Goal: Task Accomplishment & Management: Manage account settings

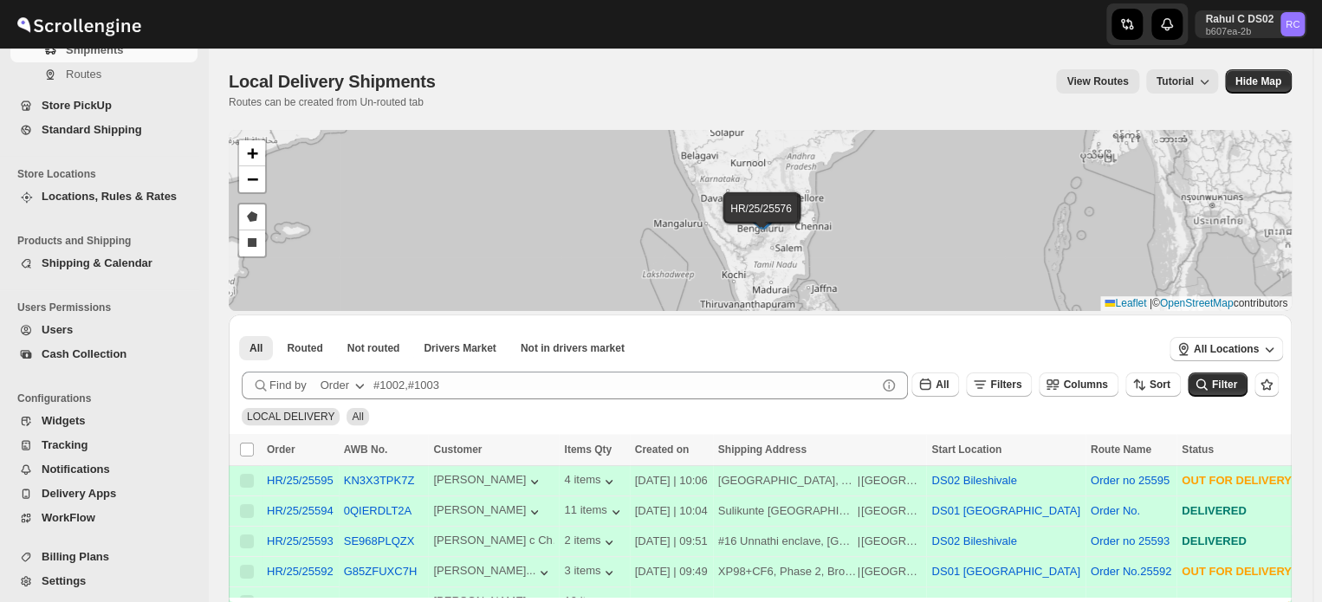
scroll to position [146, 0]
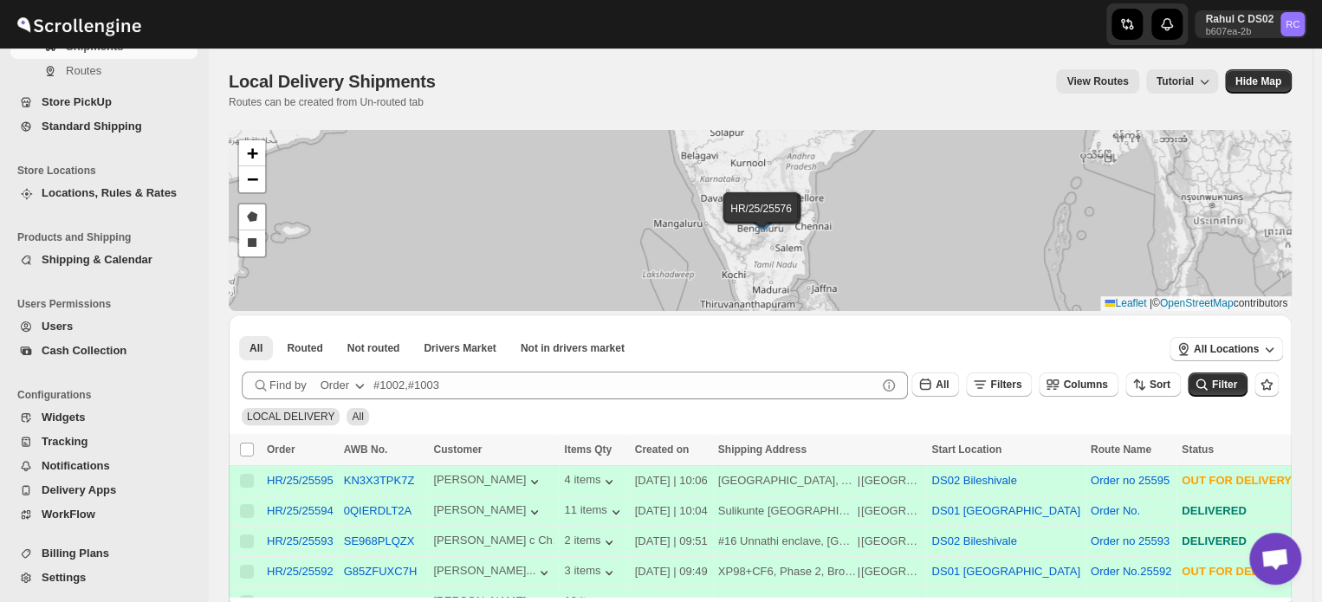
click at [76, 574] on span "Settings" at bounding box center [64, 577] width 44 height 13
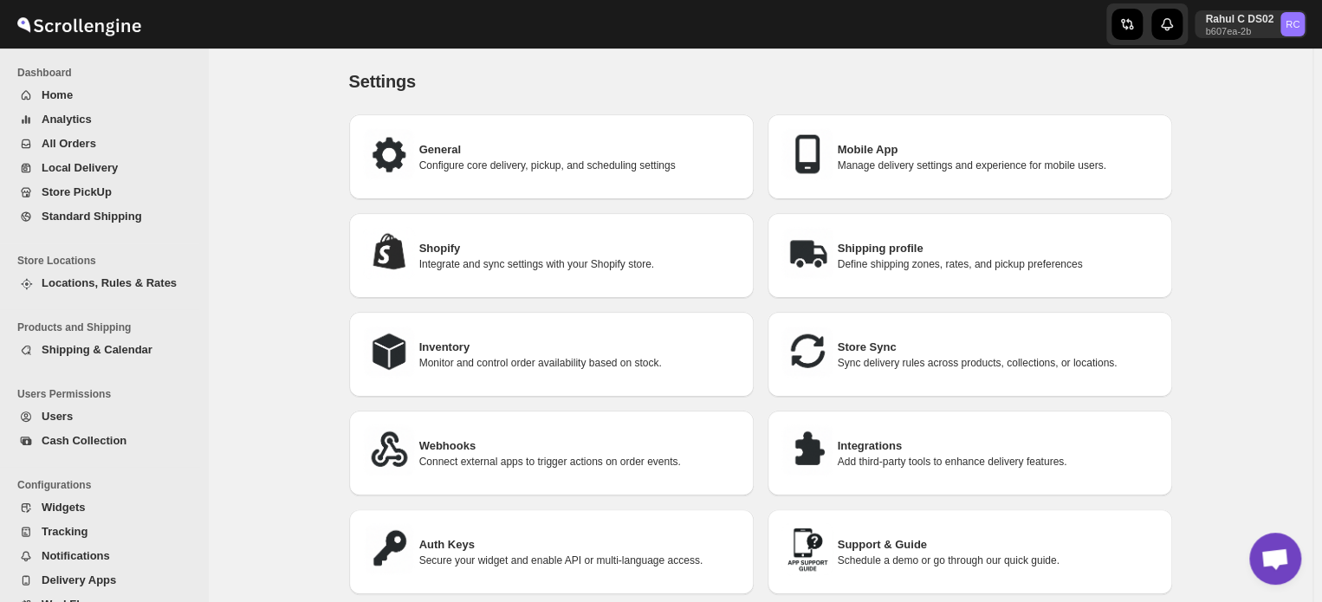
click at [866, 438] on h3 "Integrations" at bounding box center [998, 446] width 321 height 17
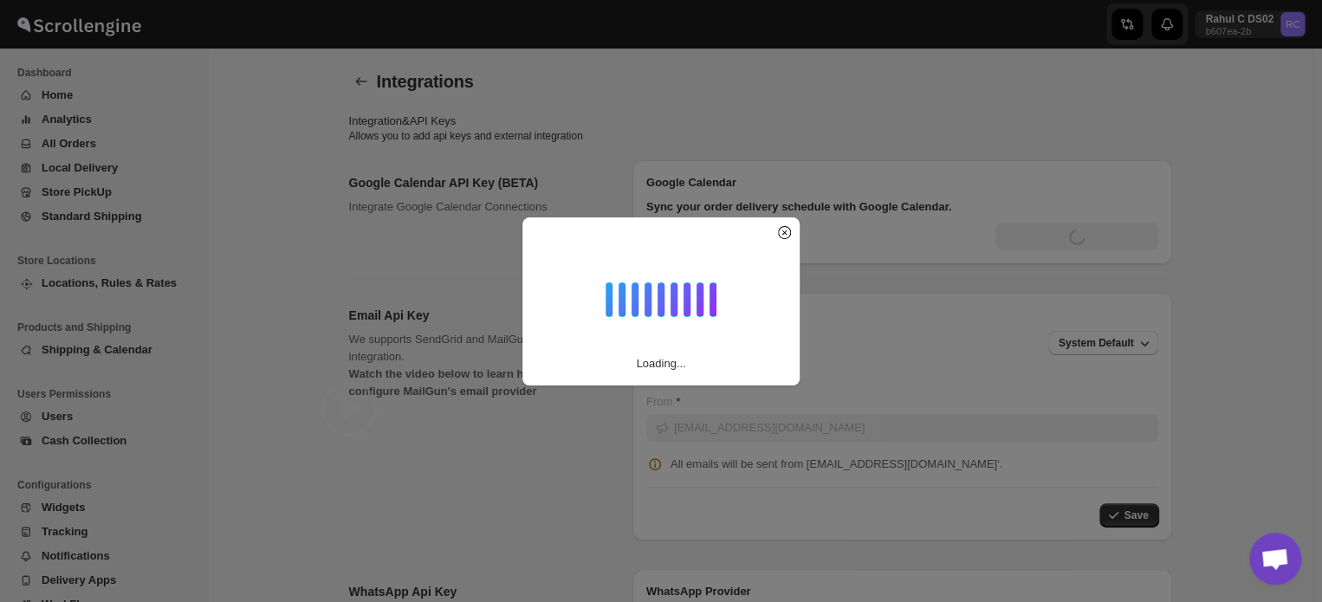
type input "[SECURITY_DATA]"
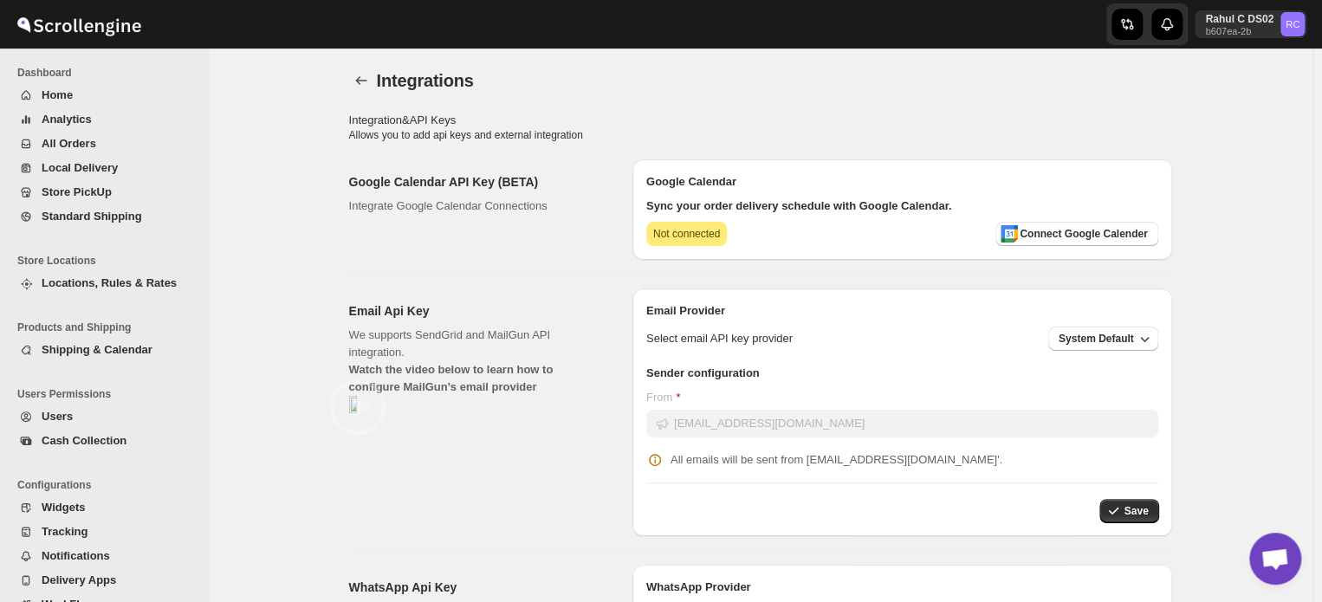
scroll to position [0, 0]
click at [366, 82] on icon "back" at bounding box center [361, 81] width 17 height 17
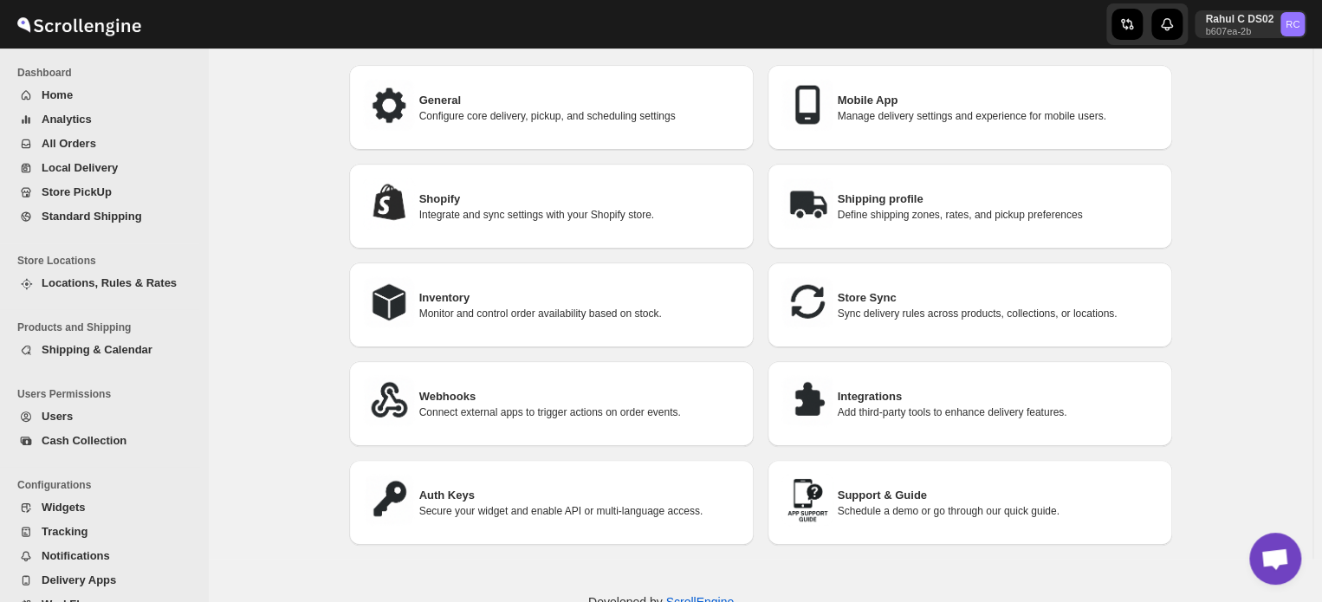
scroll to position [87, 0]
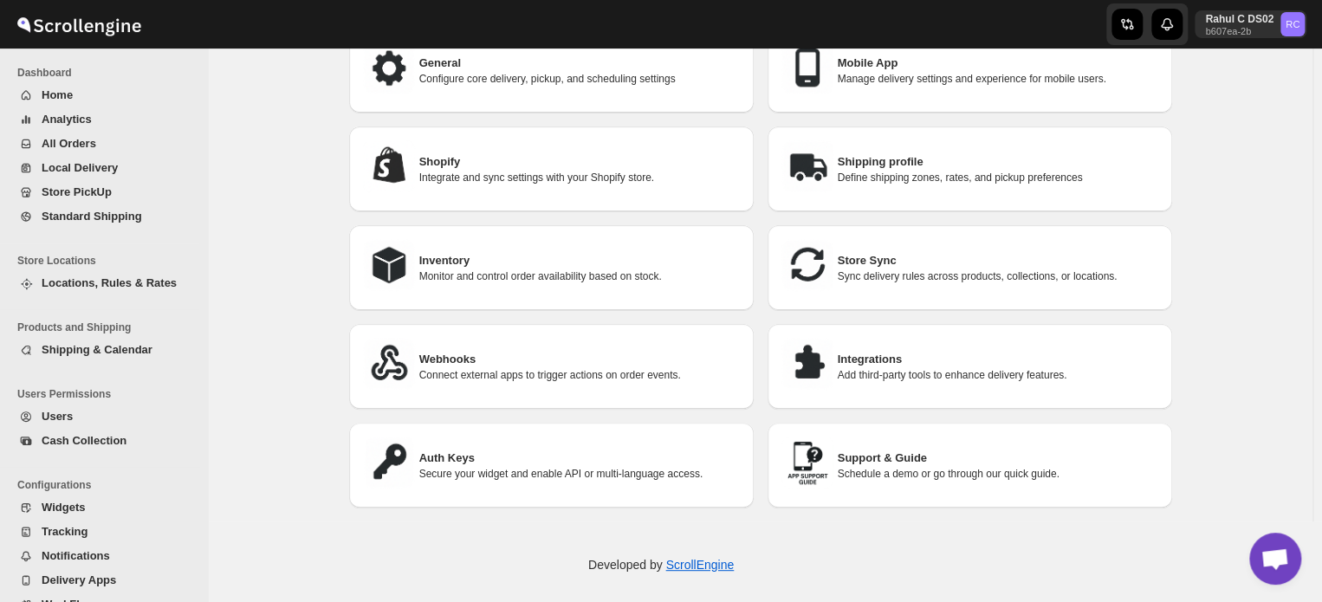
click at [499, 453] on h3 "Auth Keys" at bounding box center [579, 458] width 321 height 17
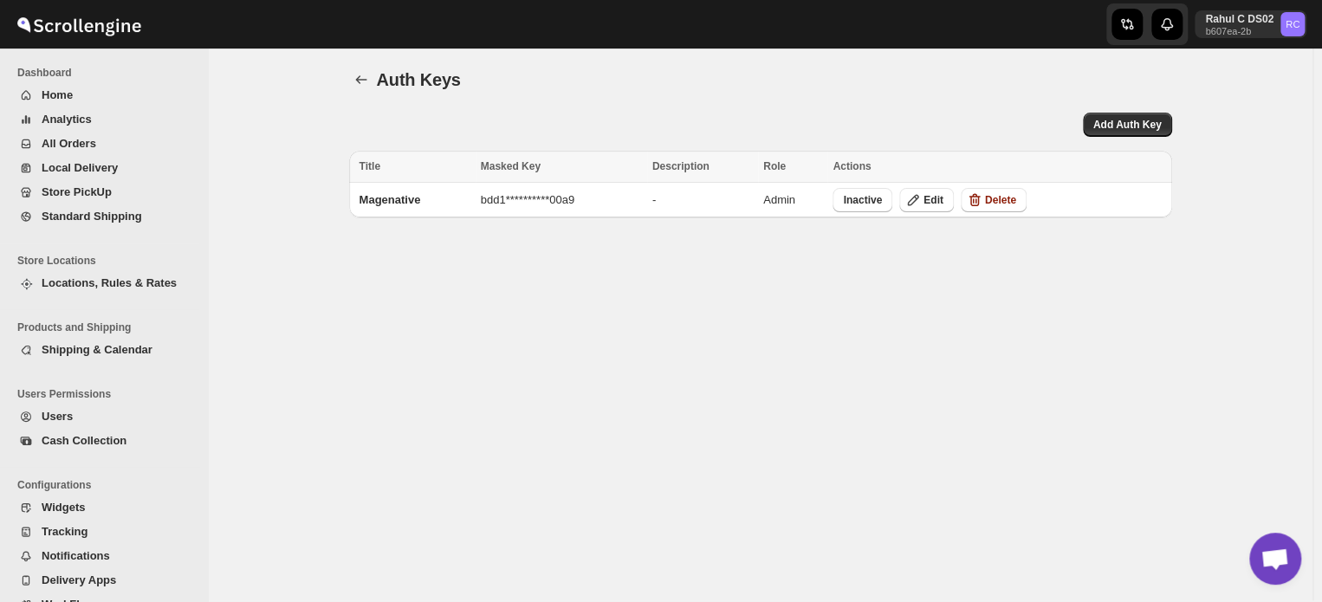
scroll to position [0, 0]
click at [944, 203] on span "Edit" at bounding box center [934, 202] width 20 height 14
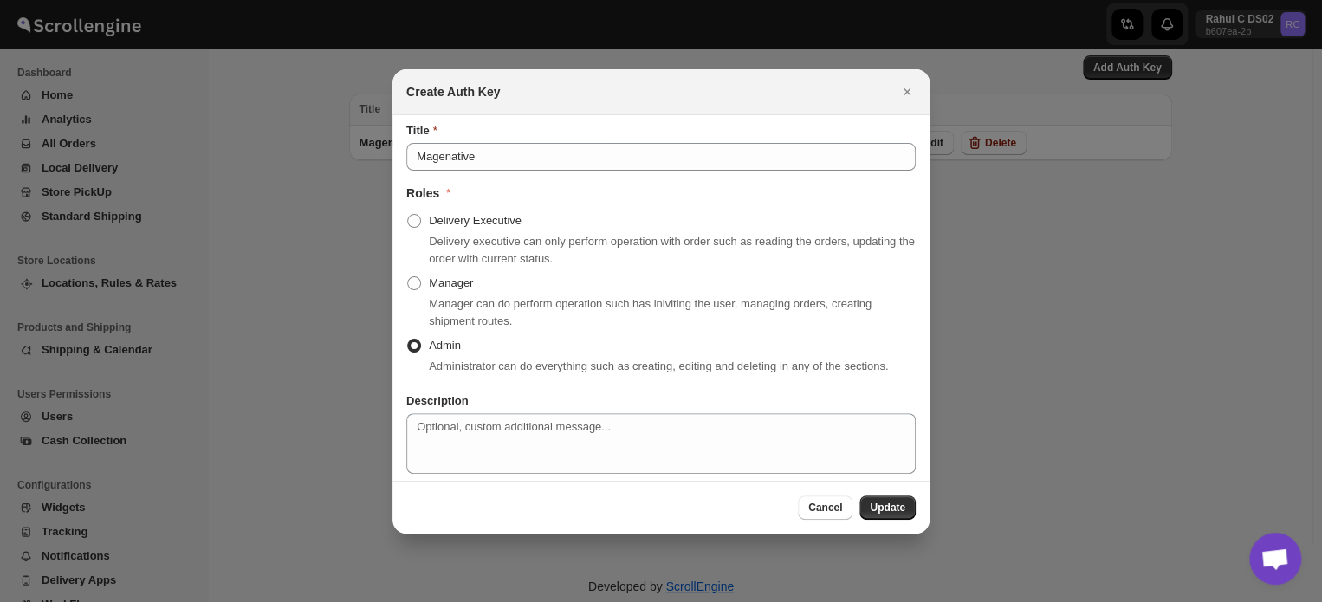
scroll to position [87, 0]
click at [821, 512] on span "Cancel" at bounding box center [825, 508] width 34 height 14
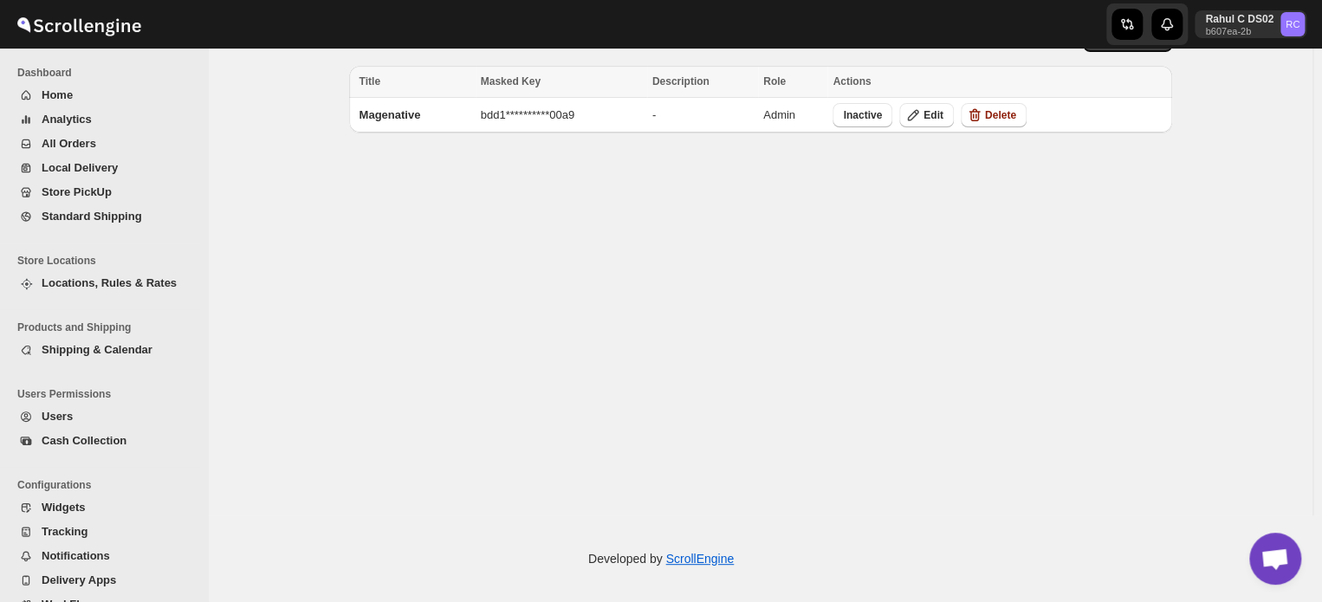
scroll to position [0, 0]
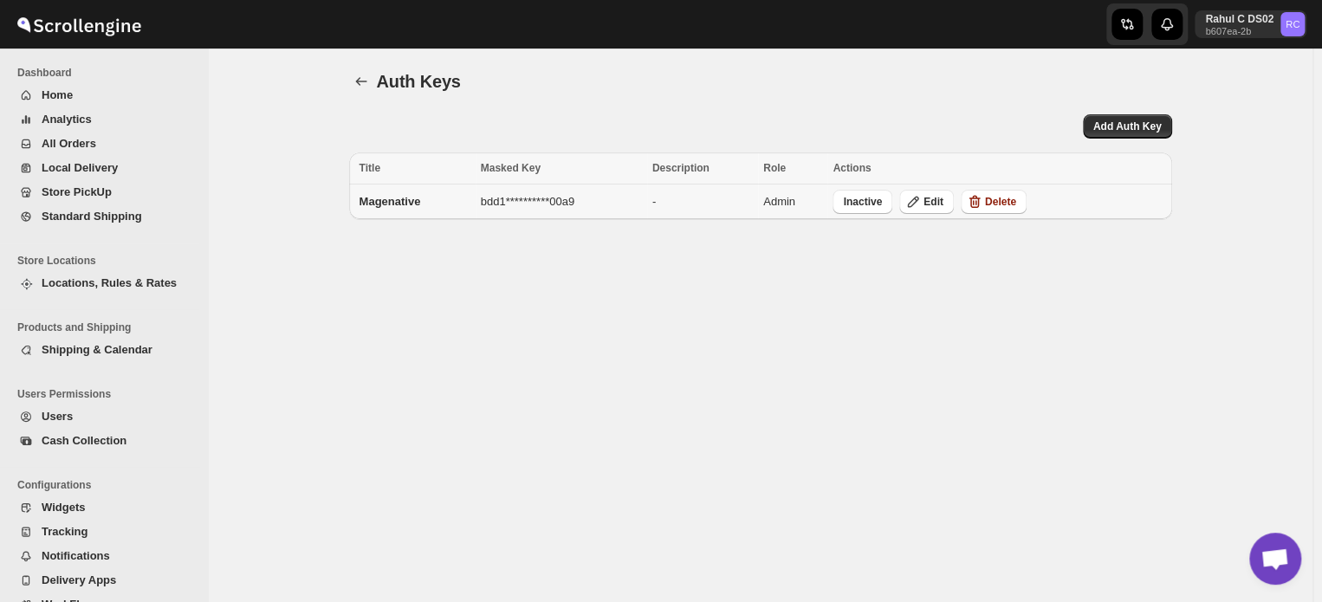
click at [394, 198] on span "Magenative" at bounding box center [391, 201] width 62 height 13
click at [758, 206] on td "-" at bounding box center [702, 203] width 111 height 36
click at [647, 206] on td "**********" at bounding box center [562, 203] width 172 height 36
click at [528, 206] on span "**********" at bounding box center [528, 201] width 94 height 13
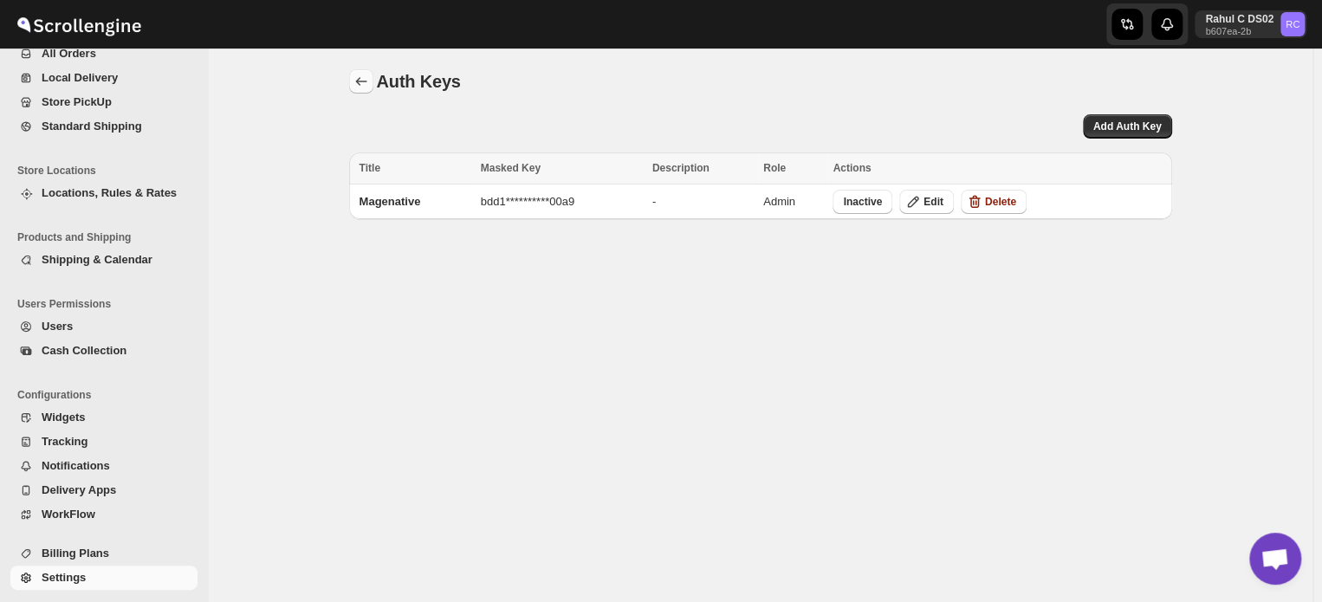
click at [373, 85] on button "back" at bounding box center [361, 81] width 24 height 24
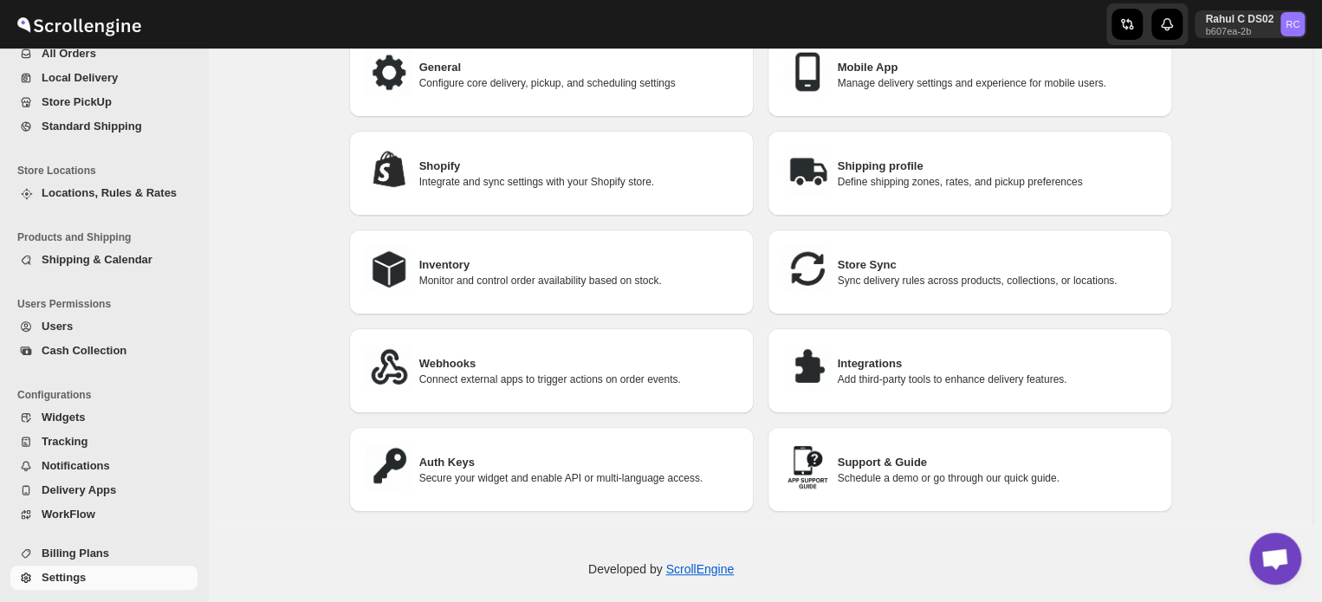
scroll to position [87, 0]
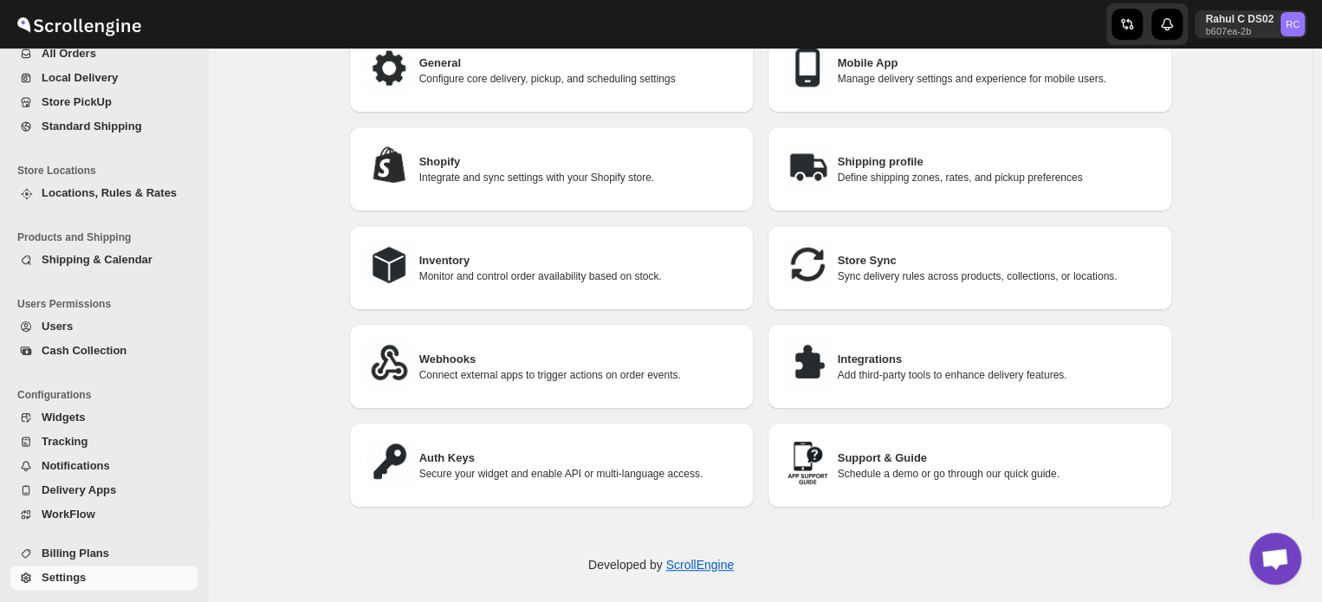
click at [583, 450] on h3 "Auth Keys" at bounding box center [579, 458] width 321 height 17
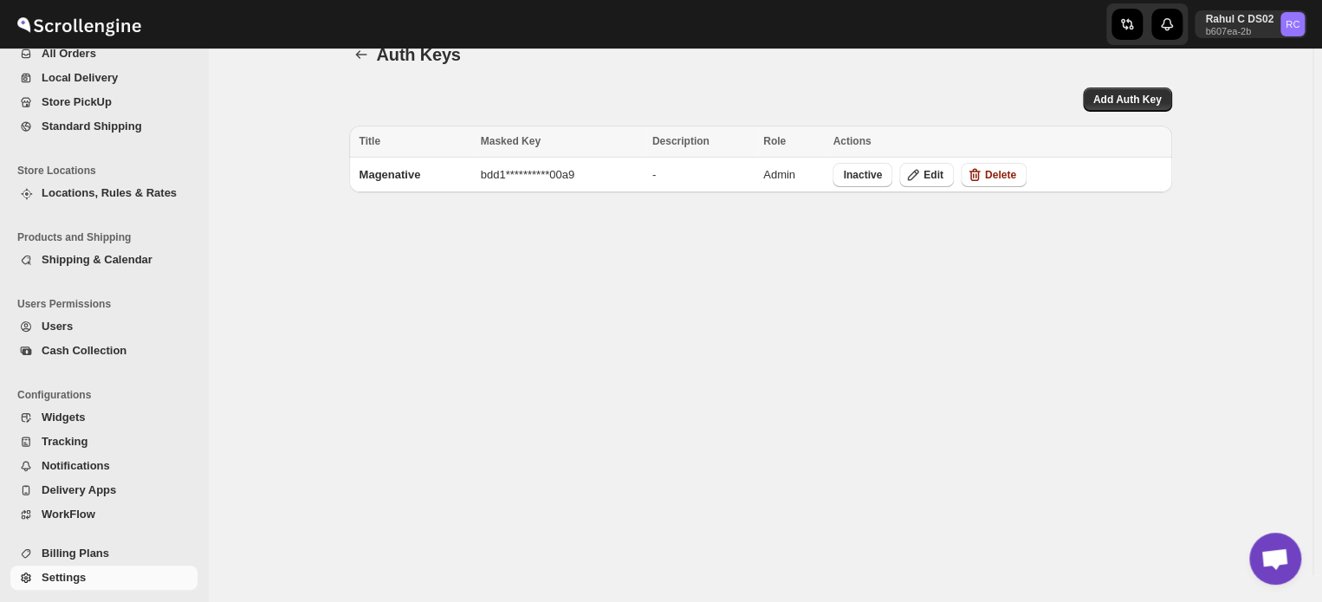
scroll to position [0, 0]
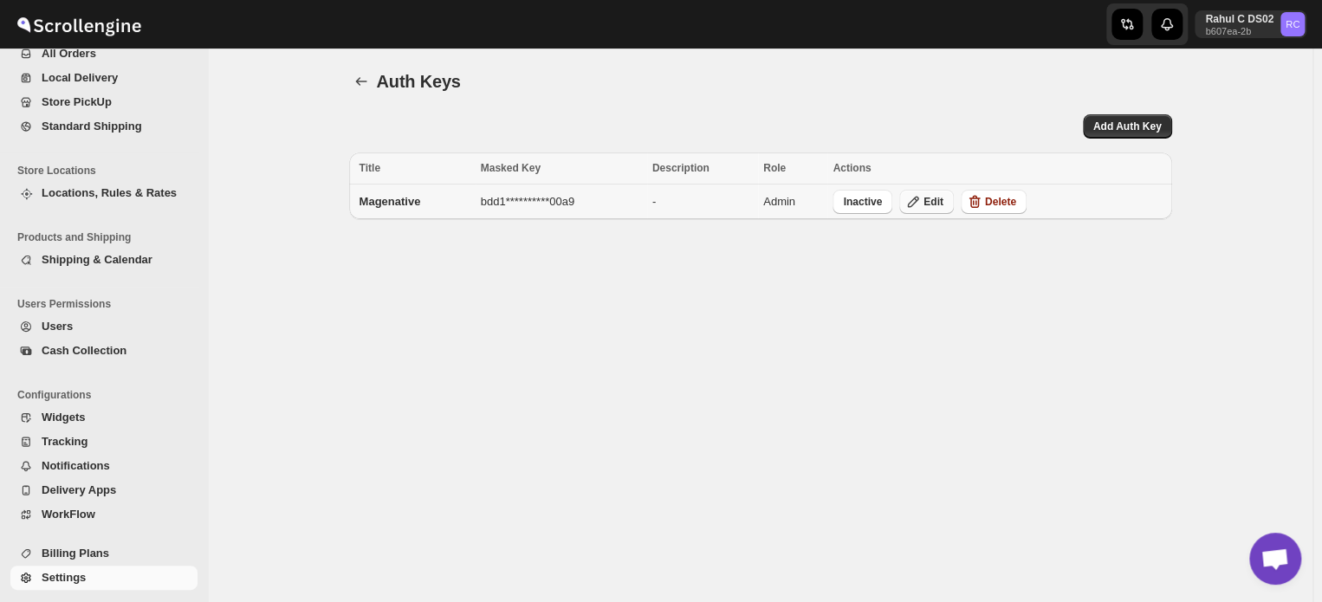
click at [919, 202] on icon "button" at bounding box center [913, 202] width 11 height 11
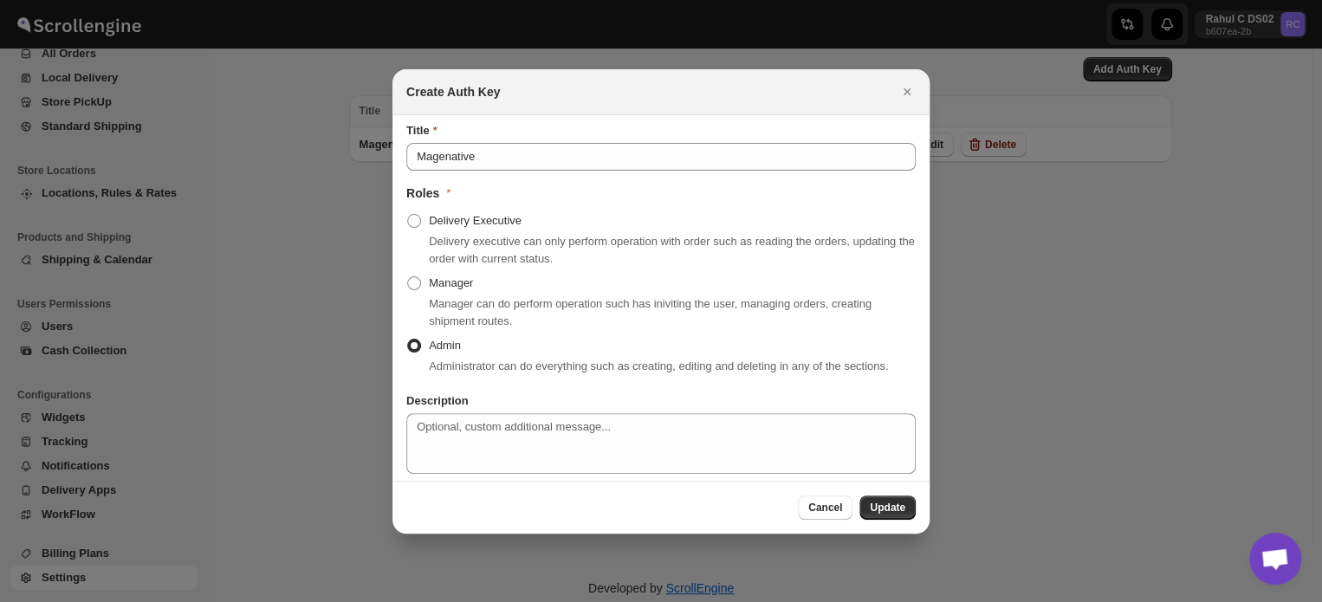
scroll to position [87, 0]
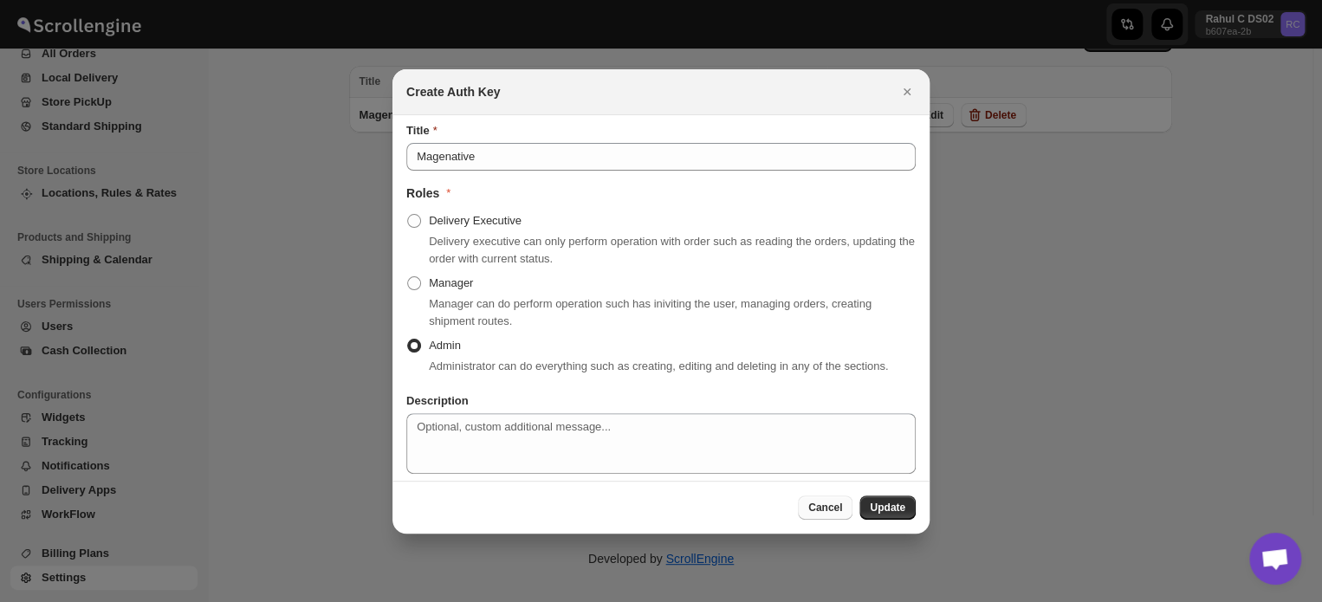
click at [833, 506] on span "Cancel" at bounding box center [825, 508] width 34 height 14
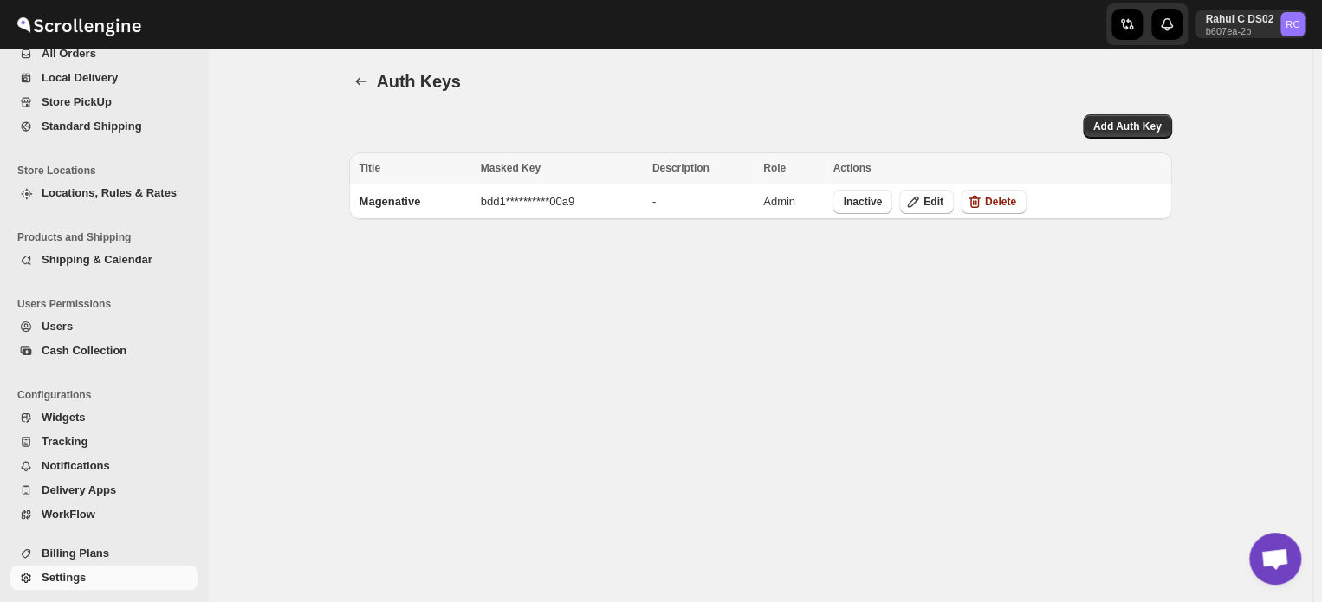
click at [34, 575] on span "Navigation" at bounding box center [25, 579] width 17 height 17
click at [1137, 130] on span "Add Auth Key" at bounding box center [1127, 127] width 68 height 14
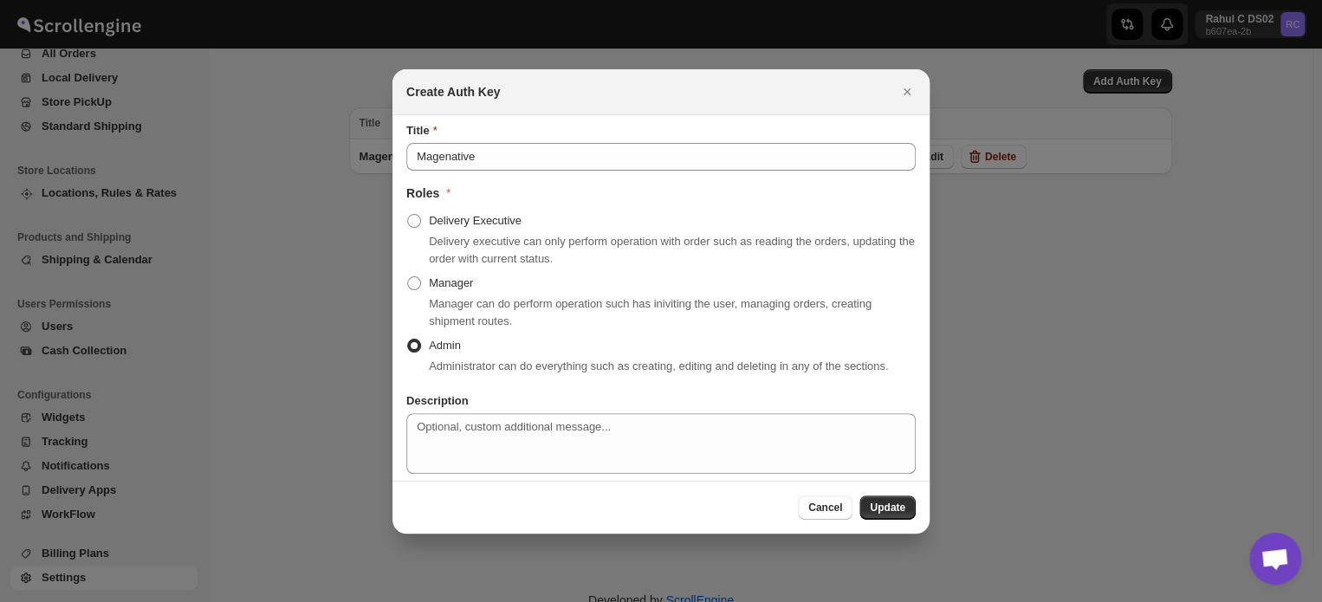
scroll to position [87, 0]
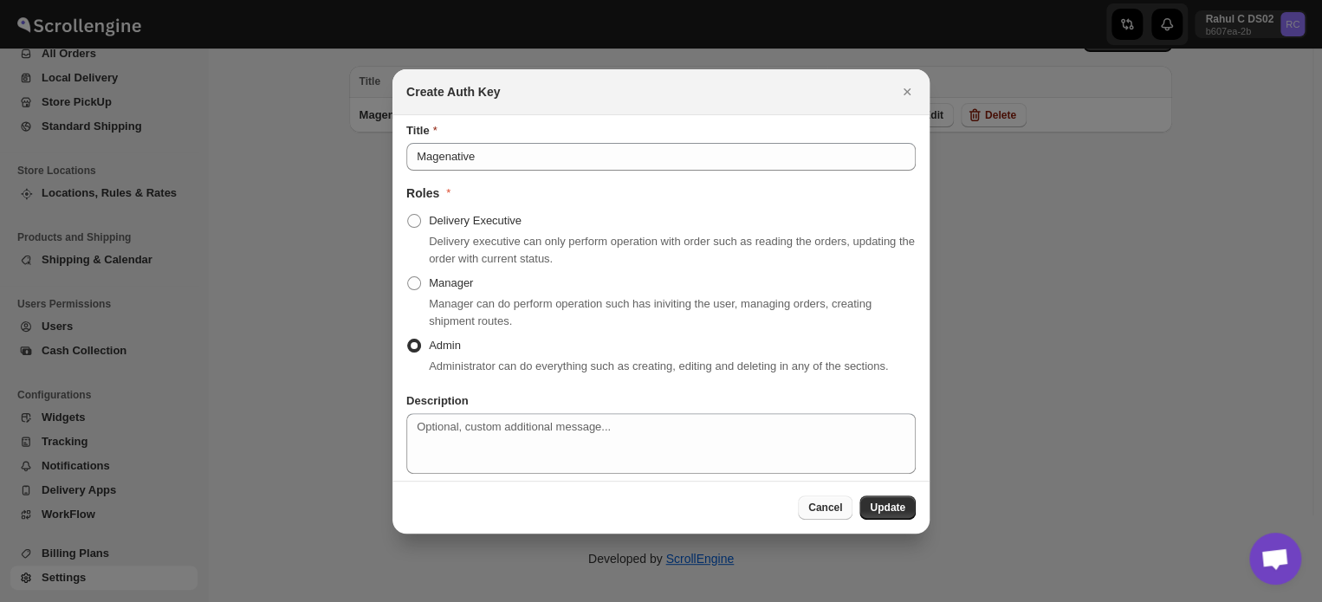
click at [825, 507] on span "Cancel" at bounding box center [825, 508] width 34 height 14
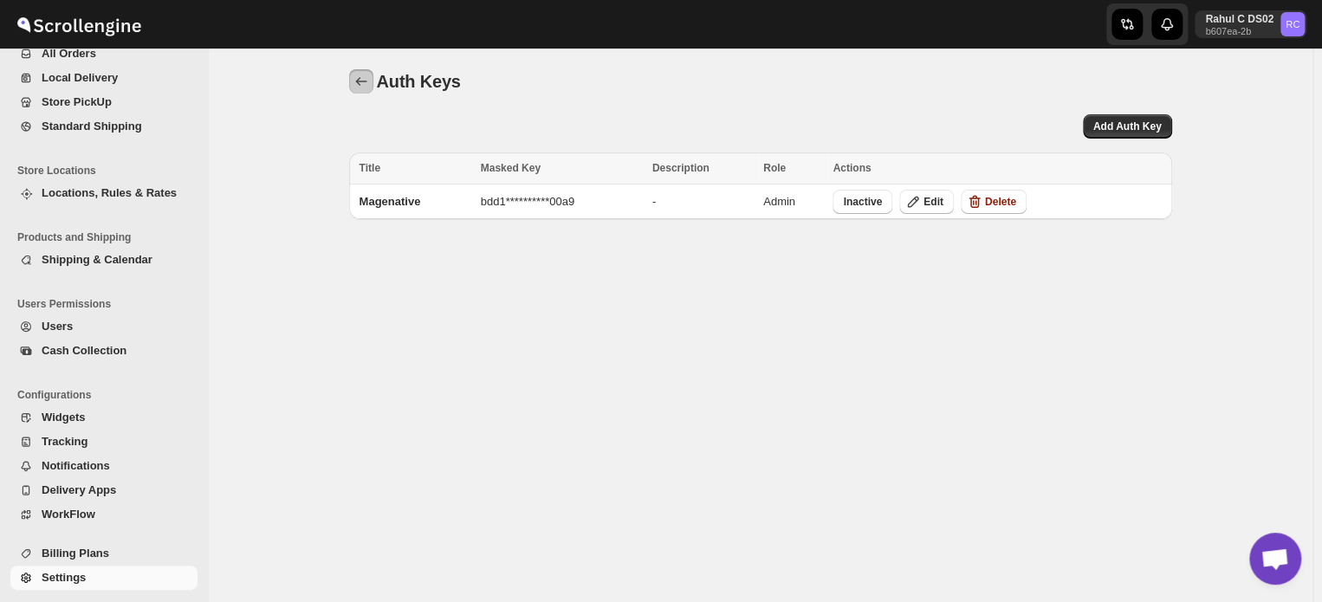
click at [362, 76] on icon "back" at bounding box center [361, 81] width 17 height 17
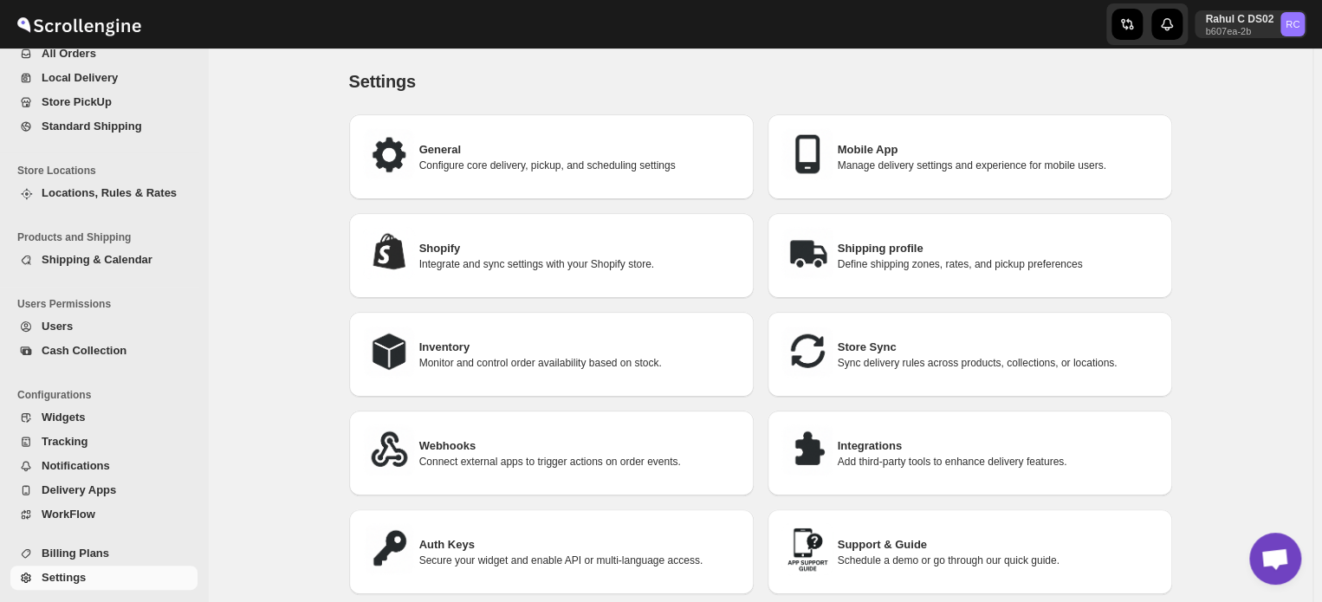
click at [447, 155] on h3 "General" at bounding box center [579, 149] width 321 height 17
select select "m"
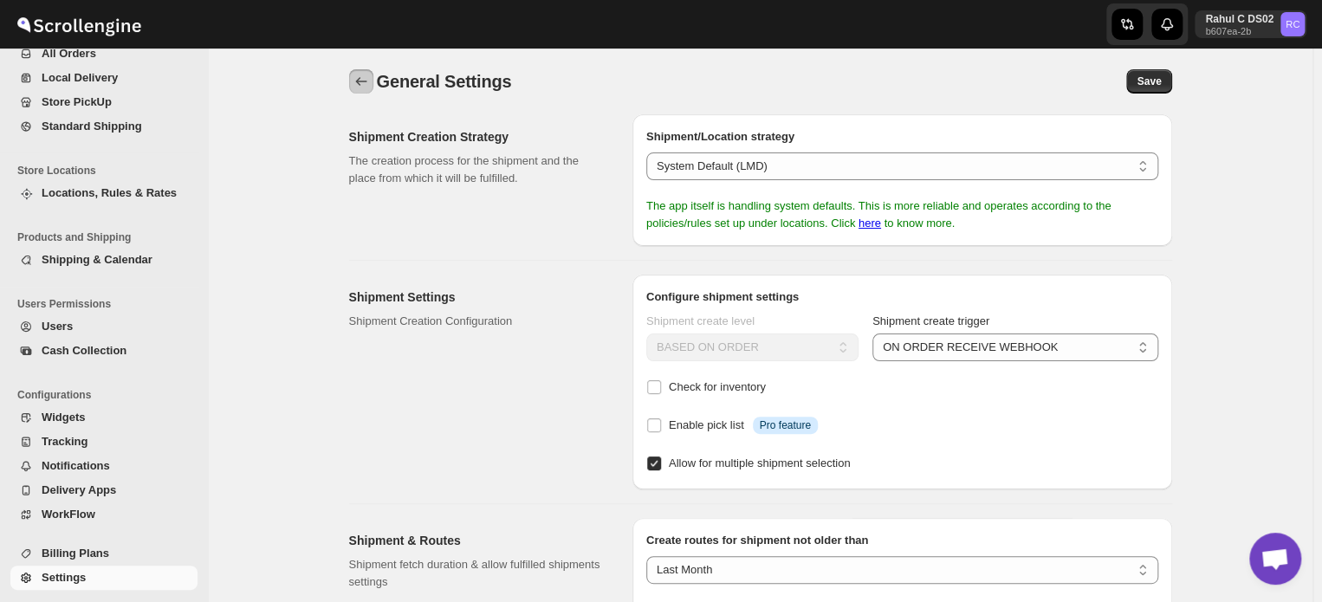
click at [366, 88] on icon "back" at bounding box center [361, 81] width 17 height 17
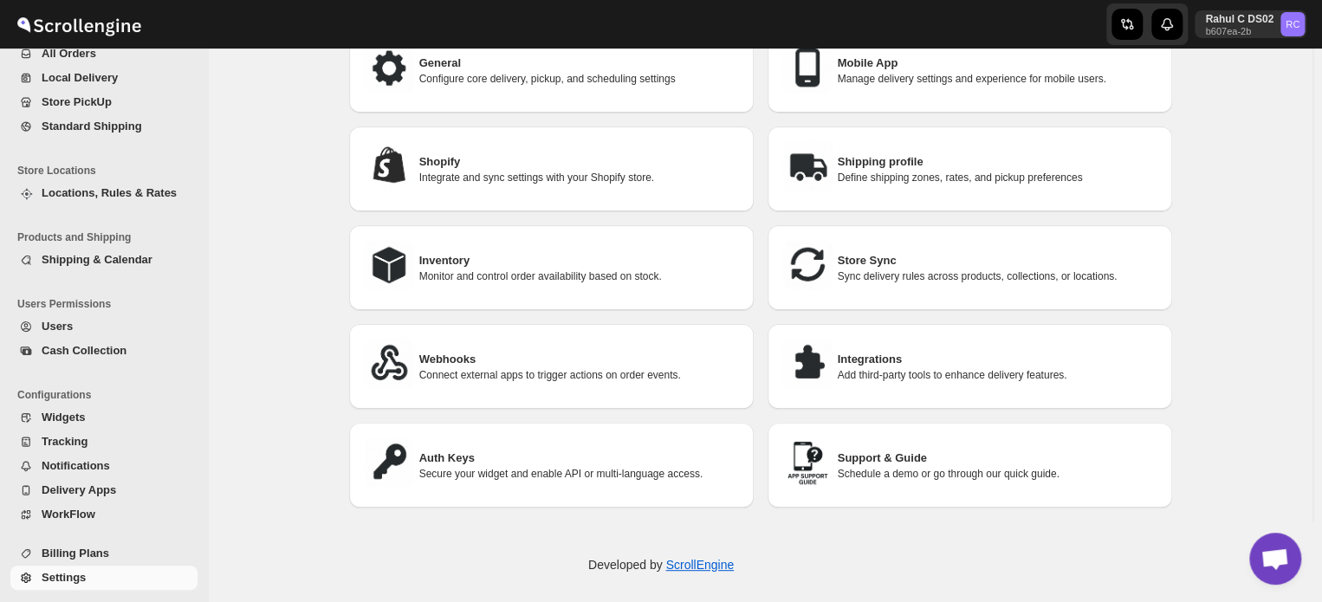
click at [464, 459] on h3 "Auth Keys" at bounding box center [579, 458] width 321 height 17
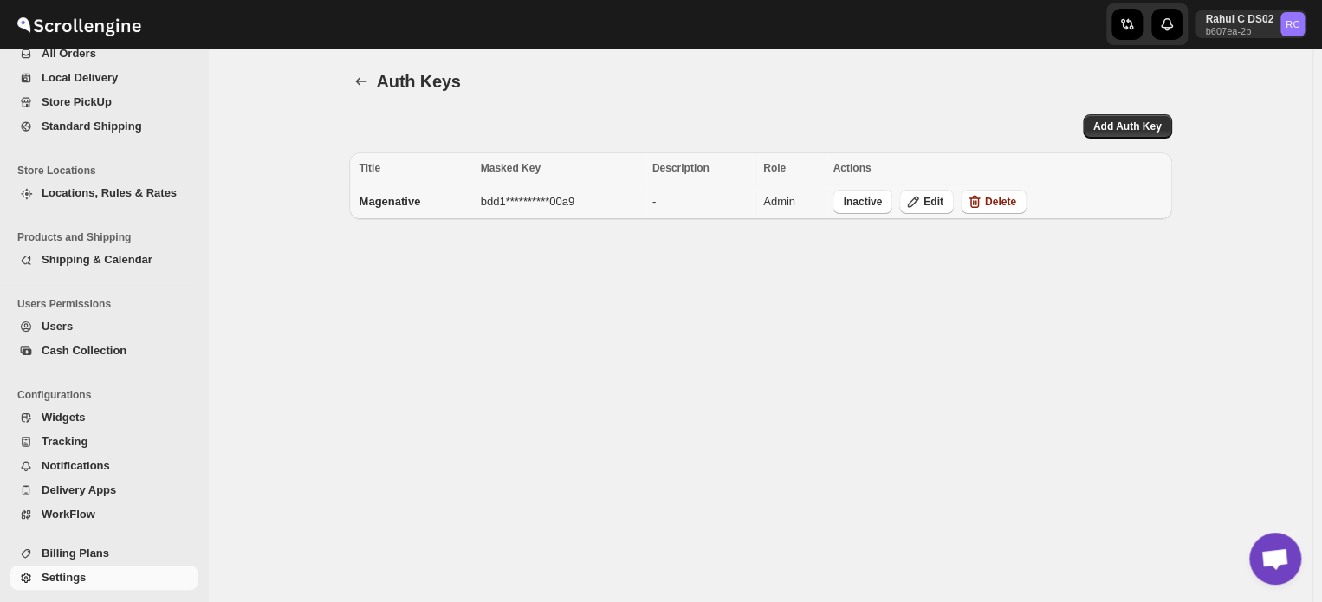
click at [555, 195] on span "**********" at bounding box center [528, 201] width 94 height 13
click at [620, 297] on div "**********" at bounding box center [760, 326] width 1105 height 554
click at [1161, 123] on span "Add Auth Key" at bounding box center [1127, 127] width 68 height 14
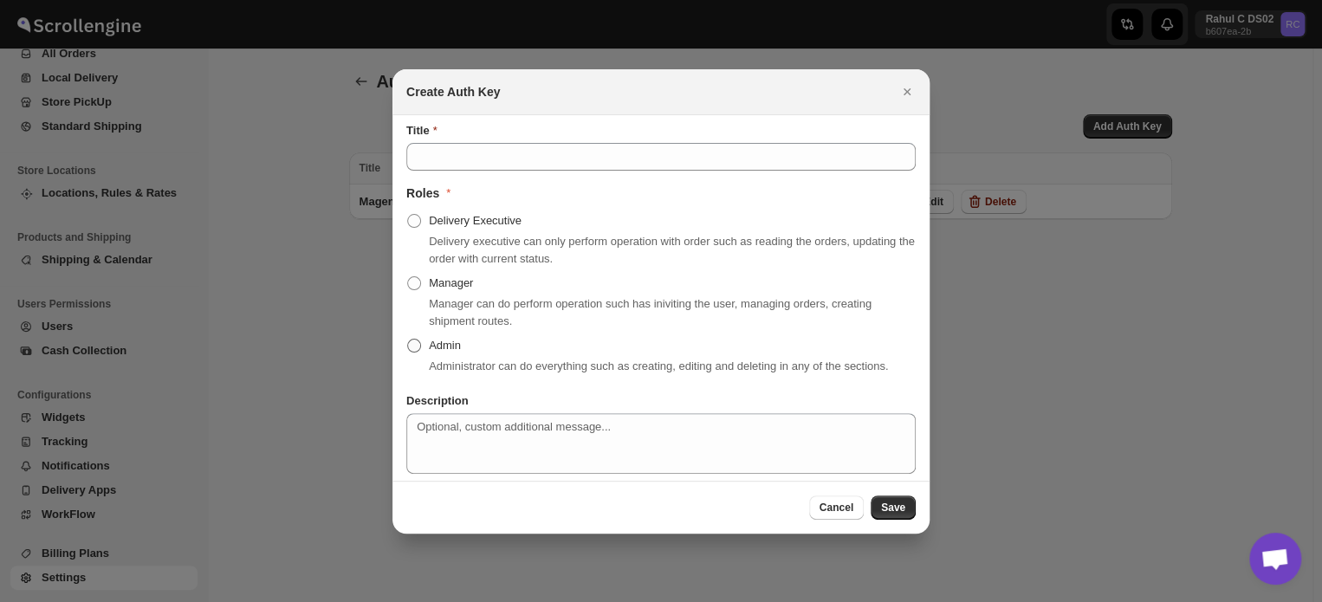
click at [431, 350] on span "Admin" at bounding box center [445, 345] width 32 height 13
click at [408, 340] on input "Admin" at bounding box center [407, 339] width 1 height 1
radio input "true"
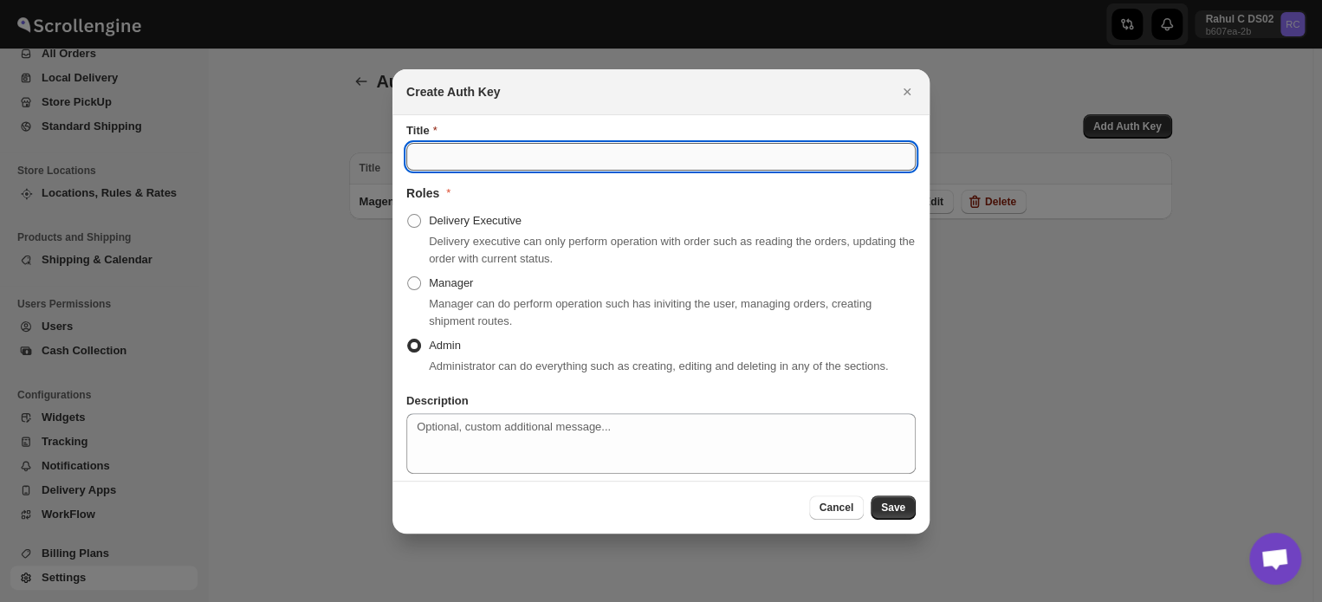
click at [464, 159] on input "Title" at bounding box center [660, 157] width 509 height 28
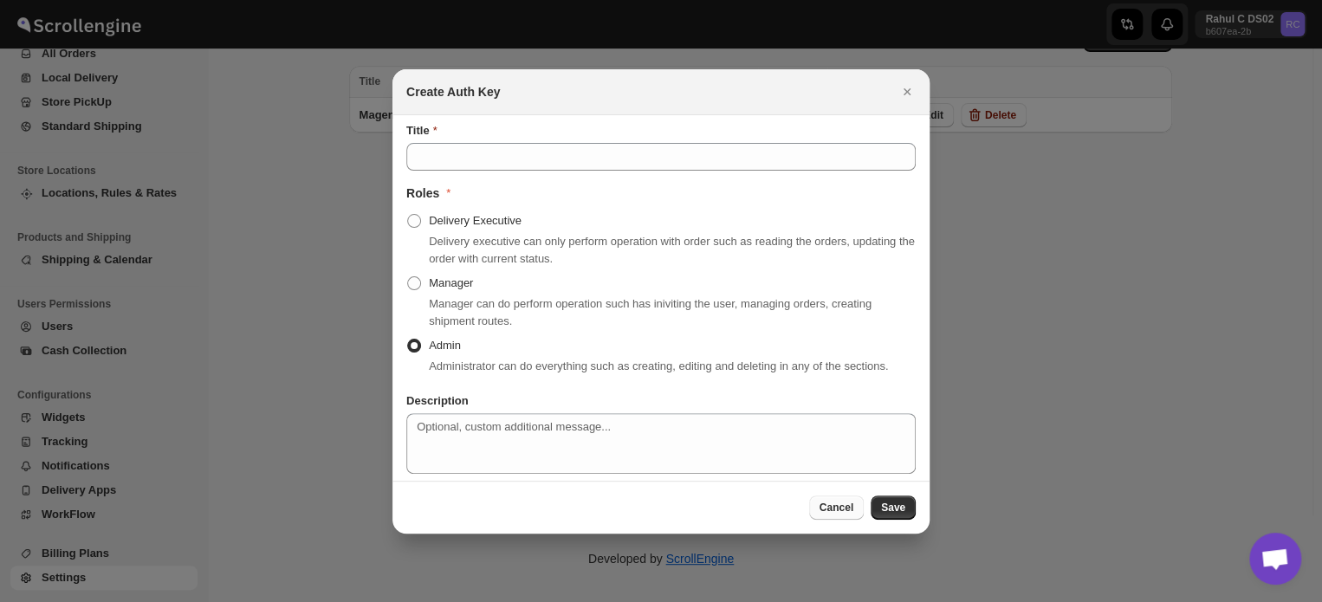
click at [827, 509] on span "Cancel" at bounding box center [837, 508] width 34 height 14
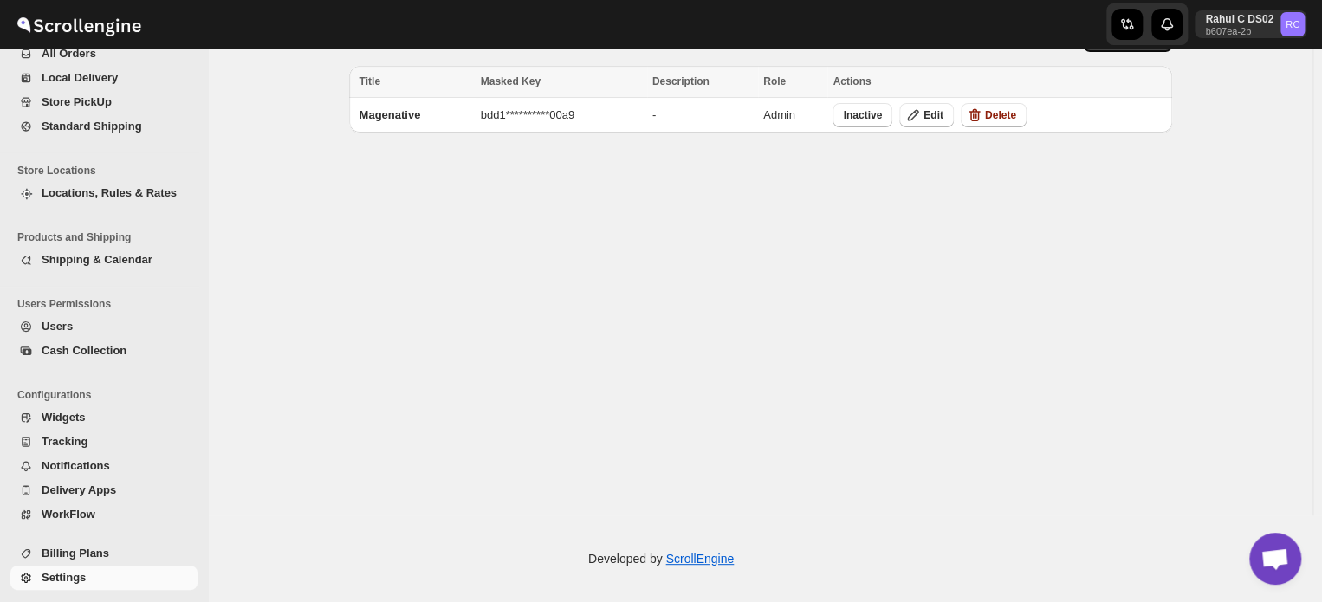
click at [85, 572] on span "Settings" at bounding box center [118, 577] width 152 height 17
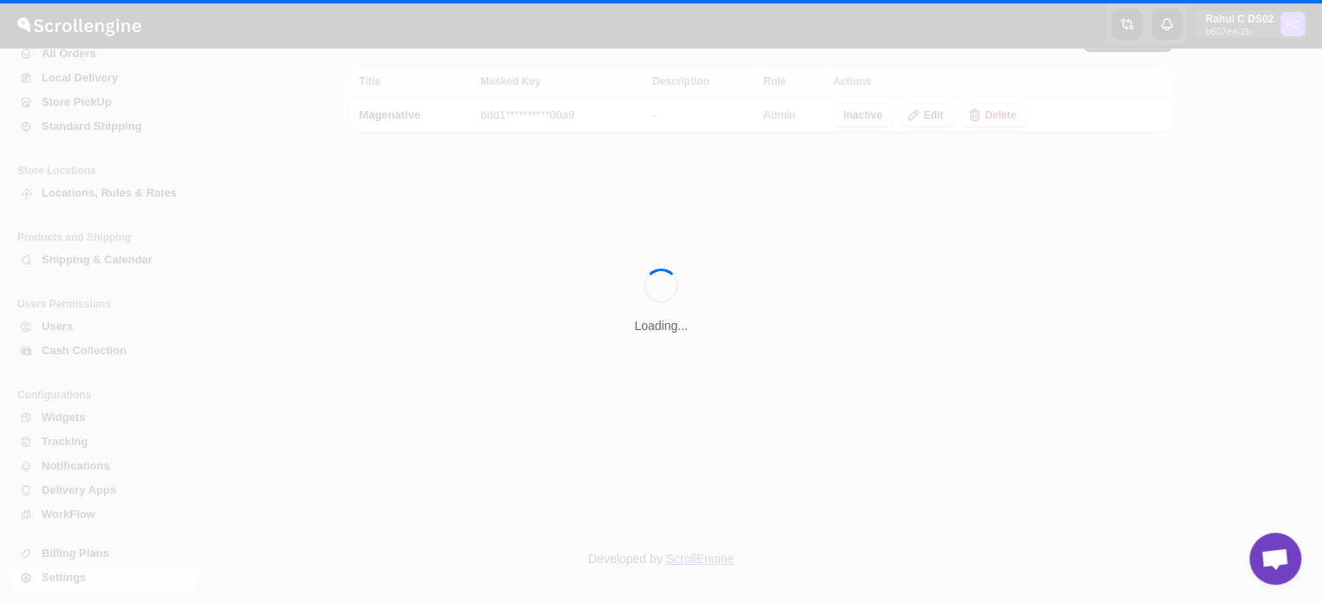
scroll to position [0, 0]
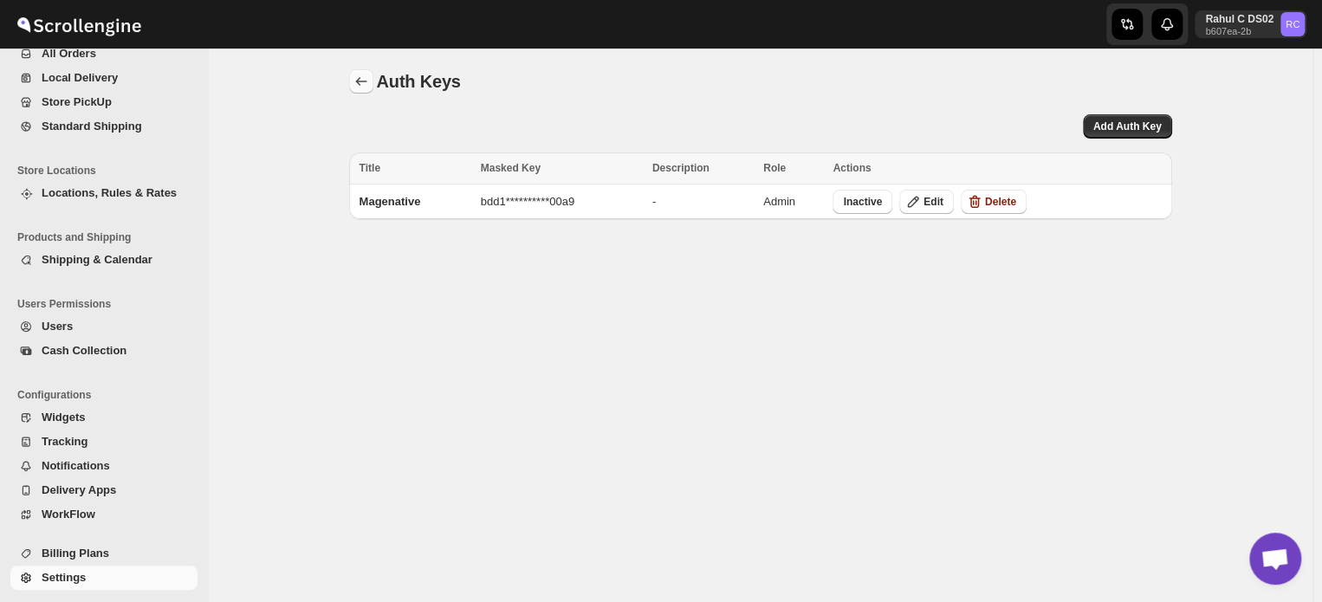
click at [355, 76] on button "back" at bounding box center [361, 81] width 24 height 24
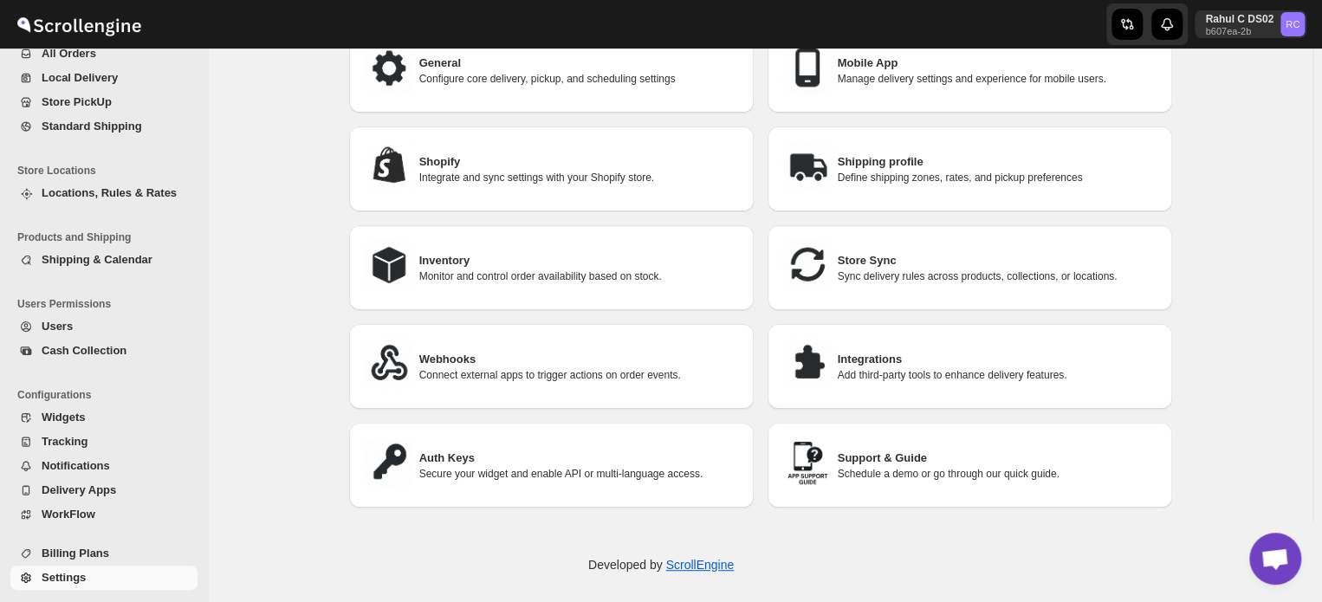
scroll to position [87, 0]
click at [978, 341] on div "Integrations Add third-party tools to enhance delivery features." at bounding box center [970, 366] width 377 height 57
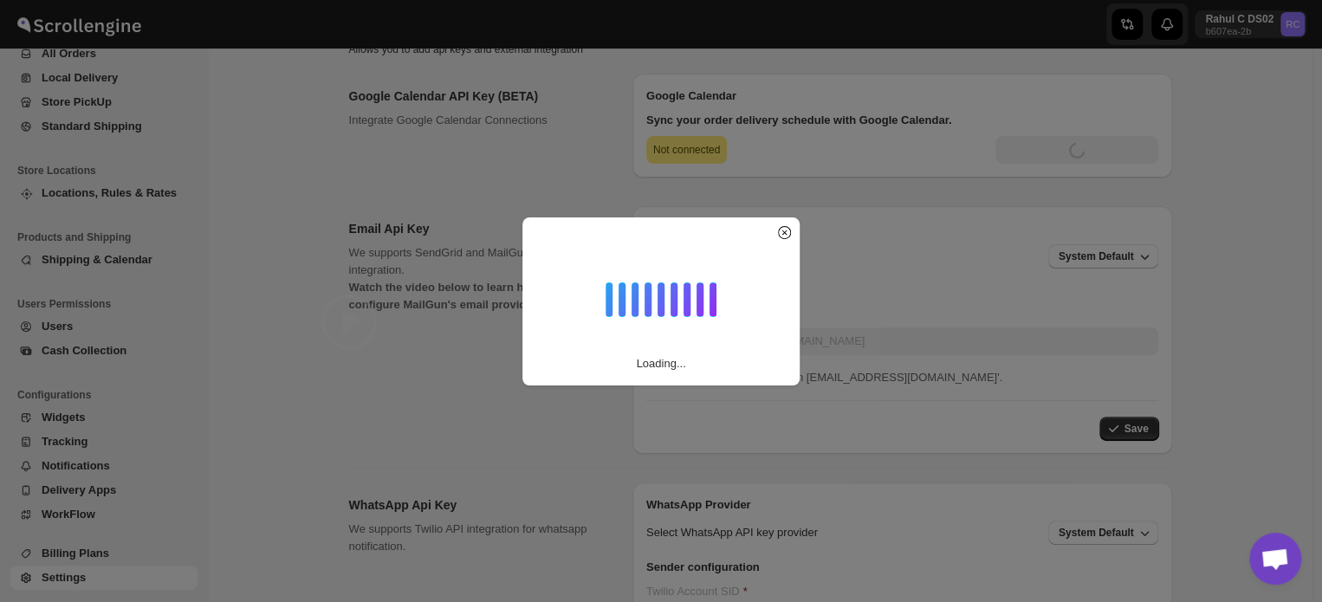
type input "[SECURITY_DATA]"
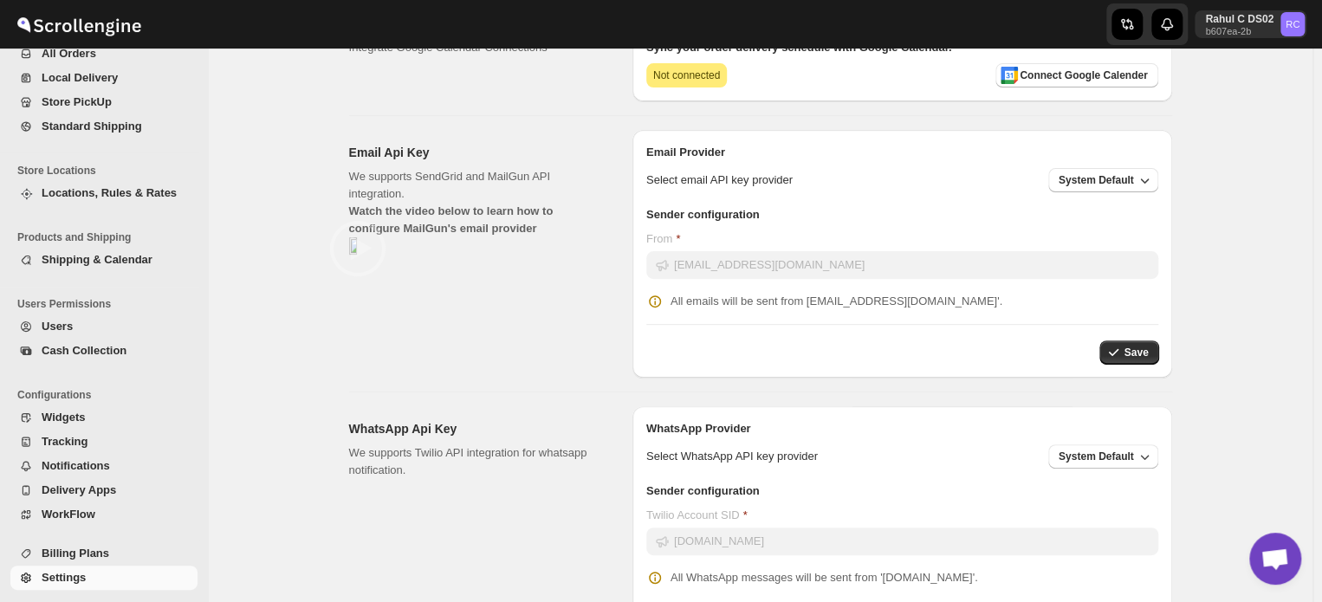
scroll to position [0, 0]
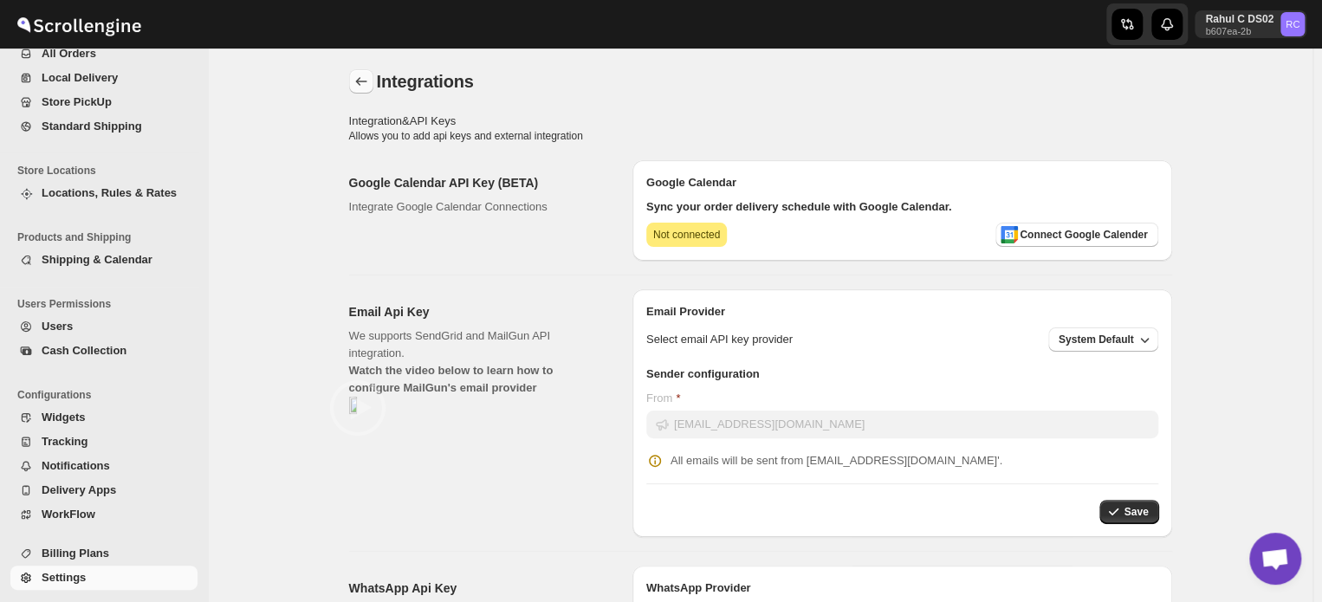
click at [367, 86] on icon "back" at bounding box center [361, 81] width 17 height 17
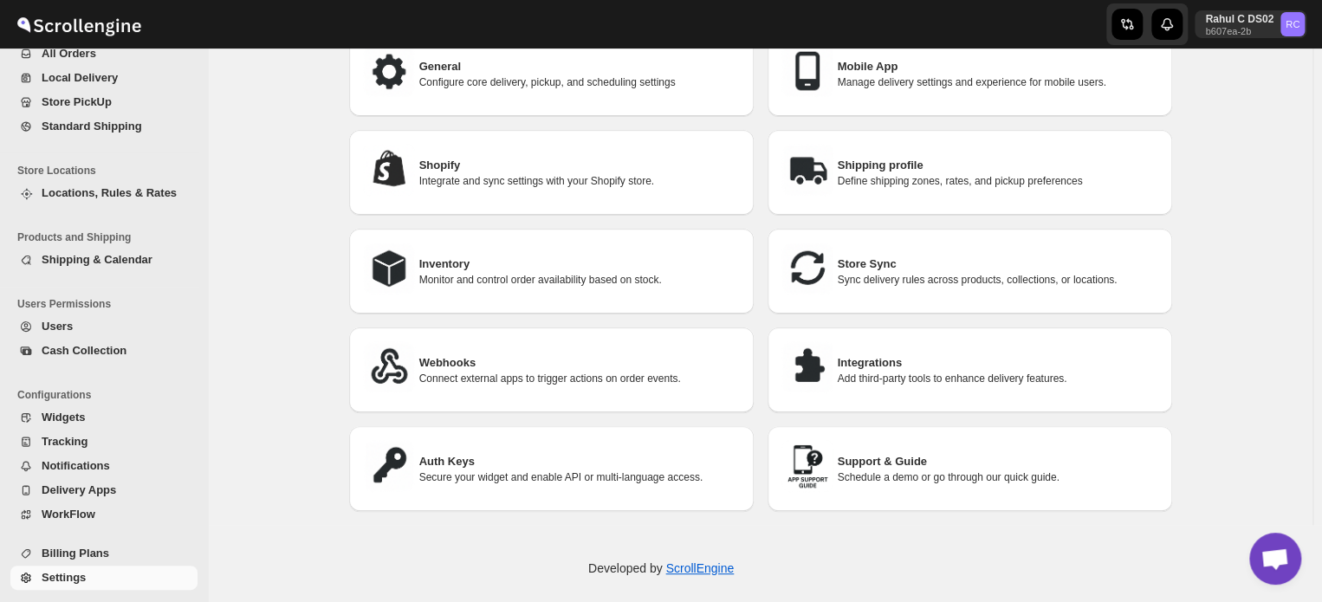
scroll to position [87, 0]
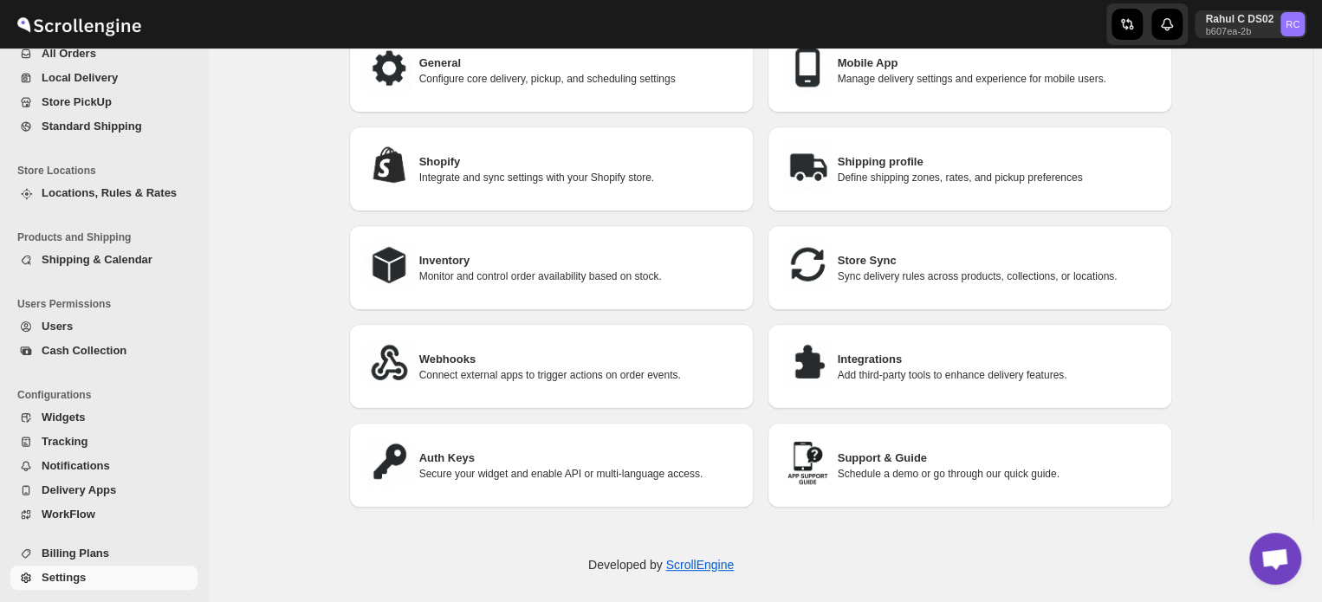
click at [533, 368] on p "Connect external apps to trigger actions on order events." at bounding box center [579, 375] width 321 height 14
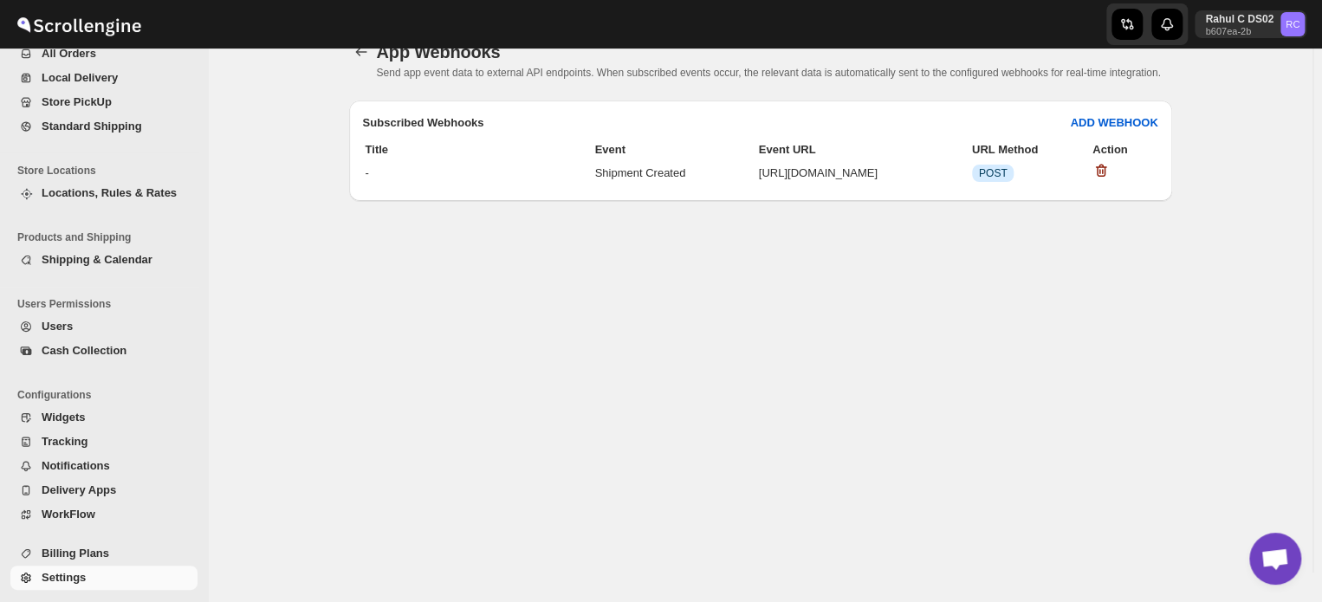
scroll to position [0, 0]
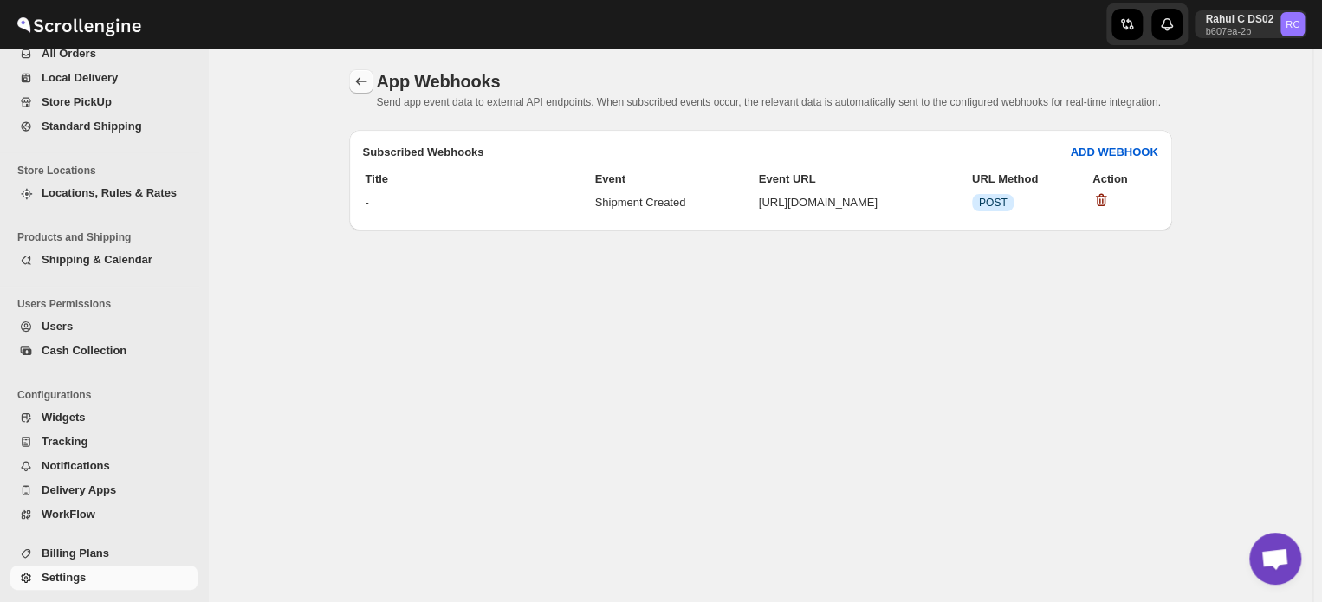
click at [364, 79] on icon "back" at bounding box center [361, 81] width 17 height 17
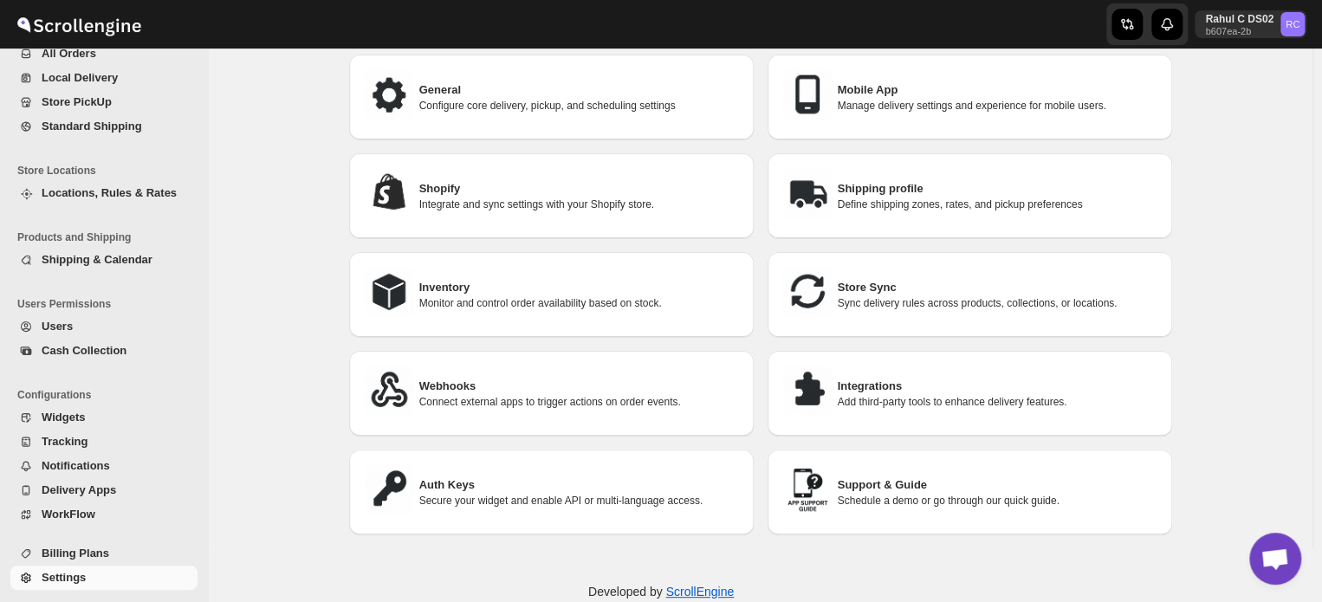
scroll to position [87, 0]
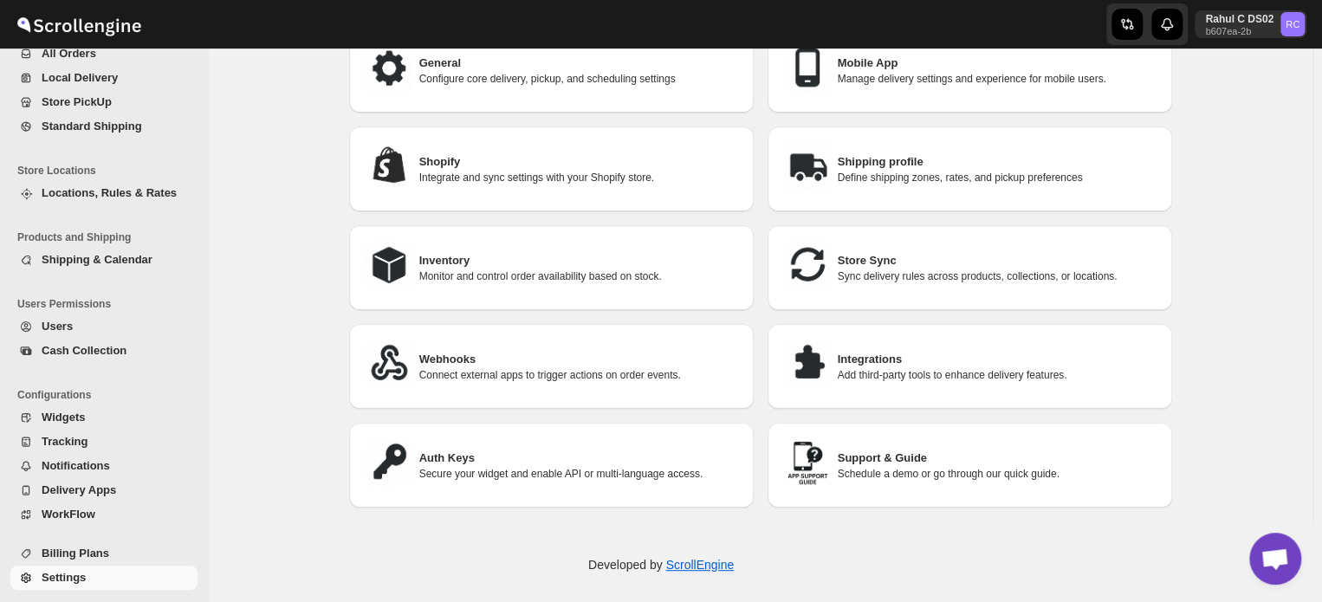
click at [600, 452] on h3 "Auth Keys" at bounding box center [579, 458] width 321 height 17
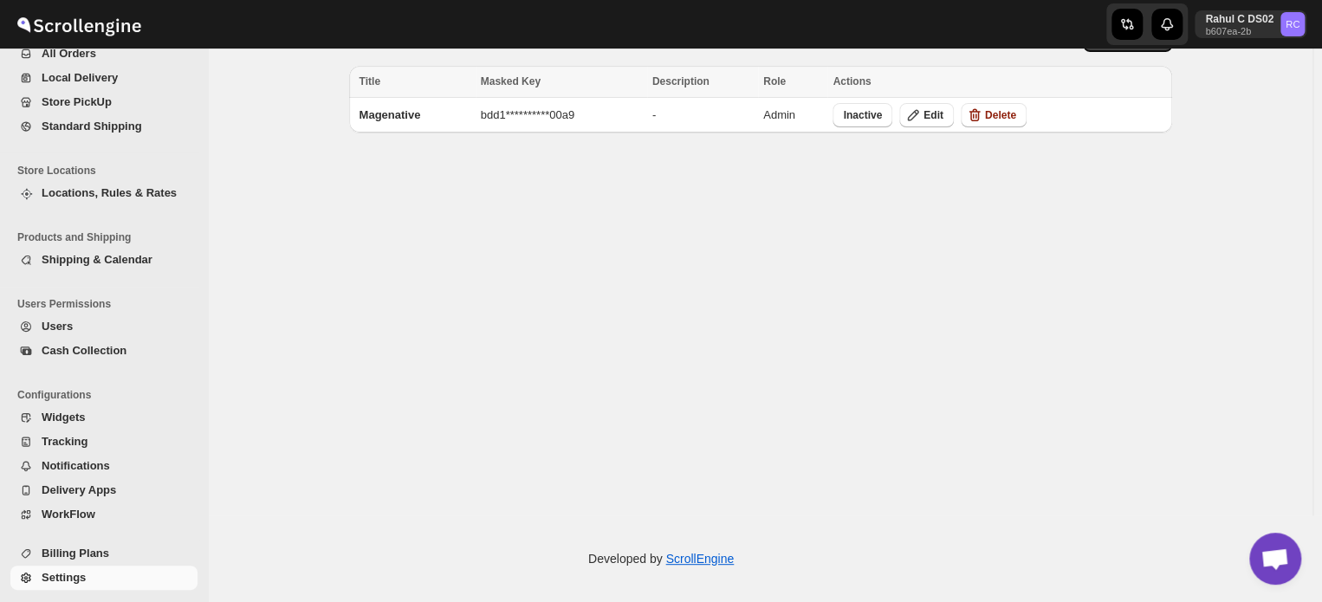
click at [1281, 560] on span "Open chat" at bounding box center [1275, 560] width 29 height 24
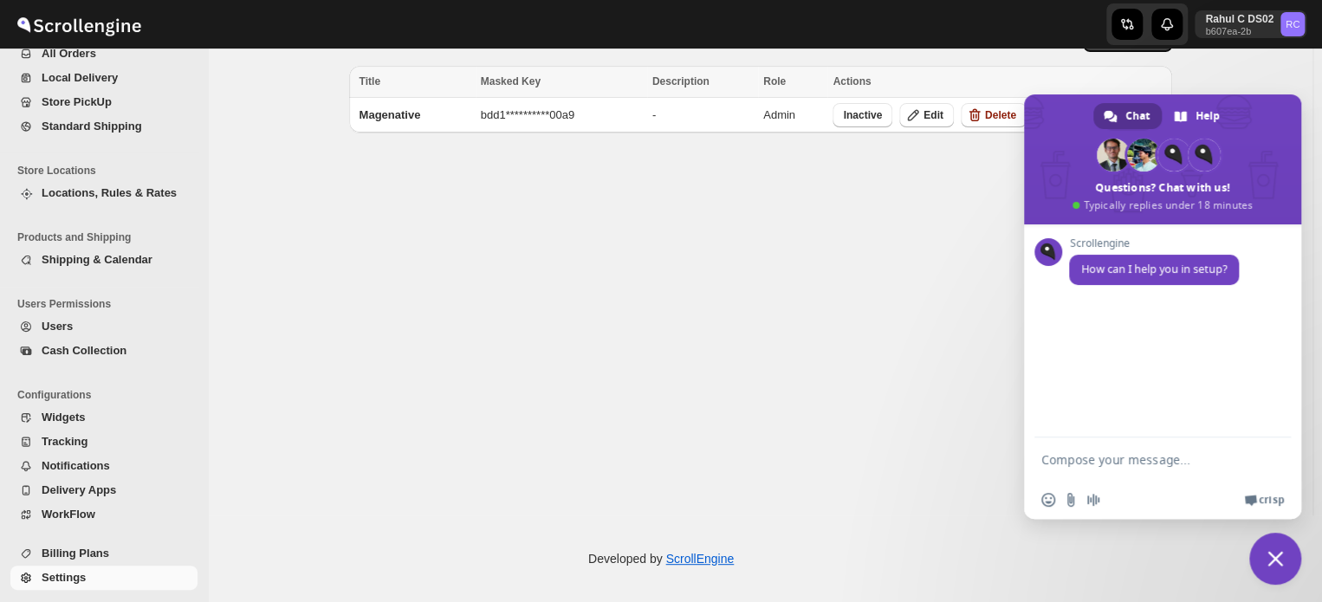
scroll to position [0, 0]
click at [1269, 558] on span "Close chat" at bounding box center [1276, 559] width 16 height 16
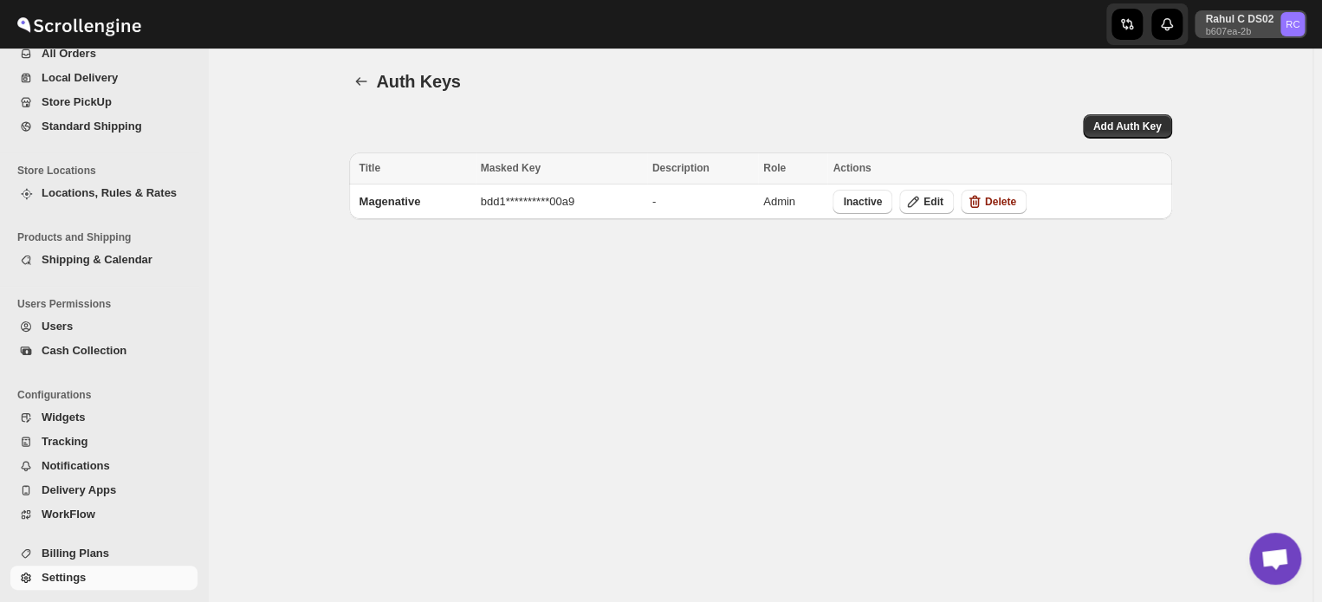
click at [1258, 20] on p "Rahul C DS02" at bounding box center [1239, 19] width 68 height 14
click at [943, 105] on div "Auth Keys. This page is ready Auth Keys" at bounding box center [760, 82] width 823 height 66
click at [530, 202] on span "**********" at bounding box center [528, 201] width 94 height 13
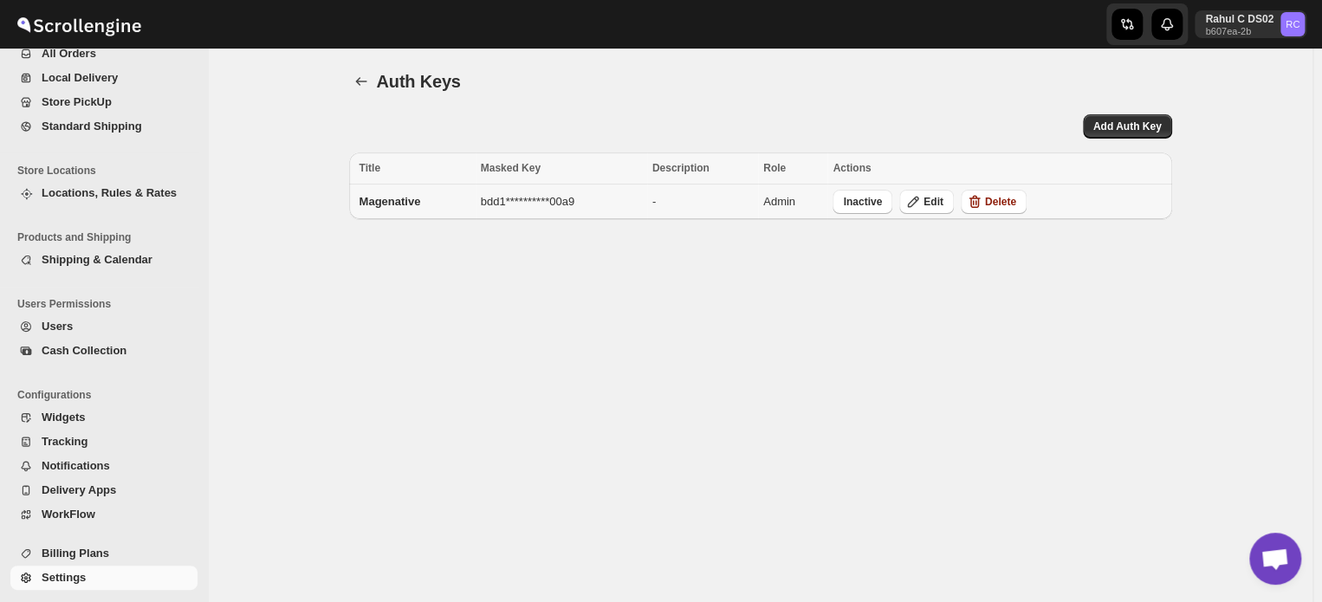
click at [476, 204] on td "Magenative" at bounding box center [412, 203] width 126 height 36
click at [367, 210] on td "Magenative" at bounding box center [412, 203] width 126 height 36
click at [870, 204] on span "Inactive" at bounding box center [862, 202] width 39 height 14
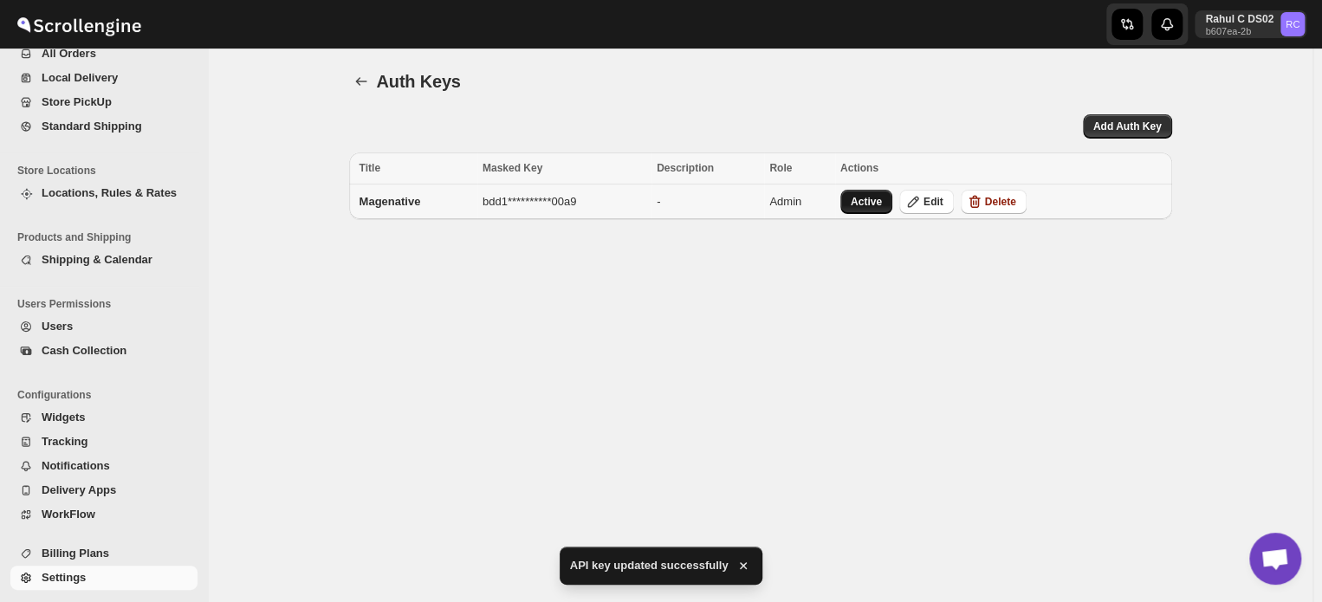
click at [874, 205] on span "Active" at bounding box center [866, 202] width 31 height 14
click at [740, 564] on icon "button" at bounding box center [743, 565] width 7 height 7
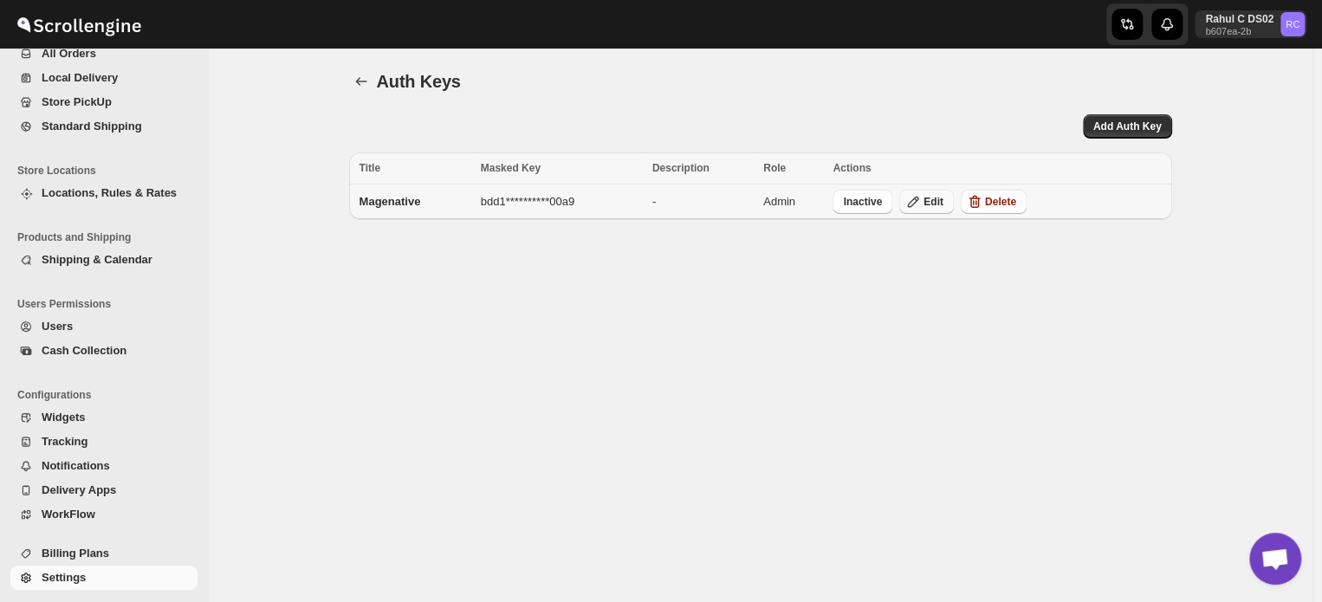
click at [922, 198] on icon "button" at bounding box center [913, 201] width 17 height 17
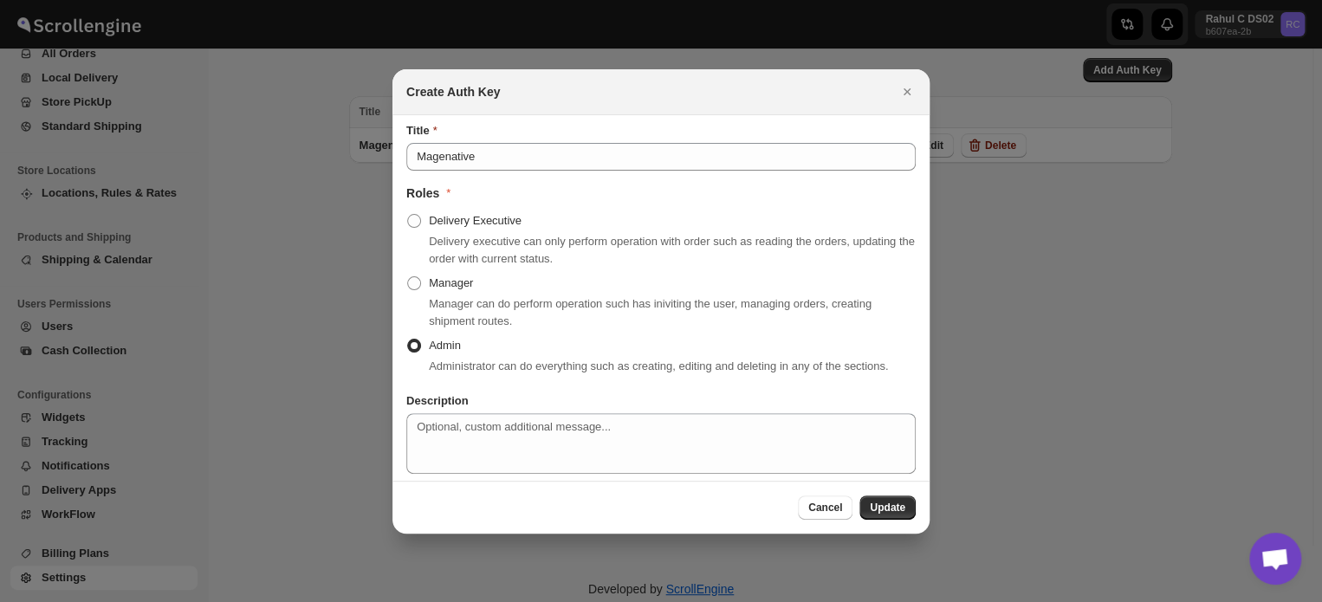
scroll to position [87, 0]
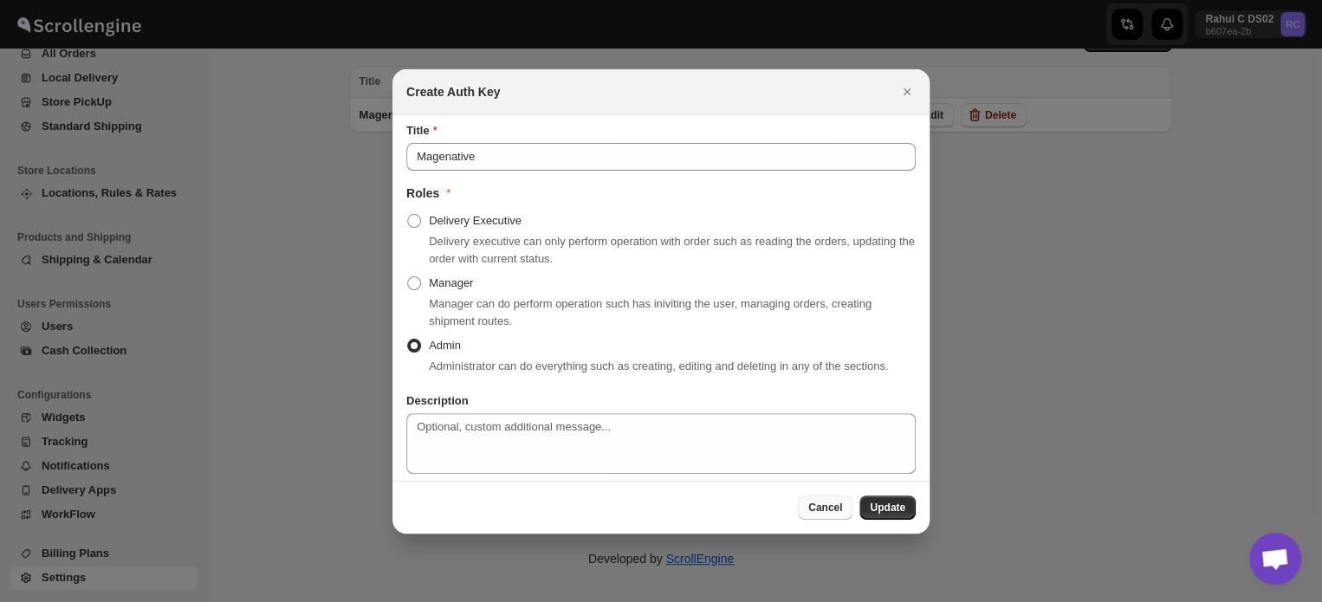
click at [824, 496] on button "Cancel" at bounding box center [825, 508] width 55 height 24
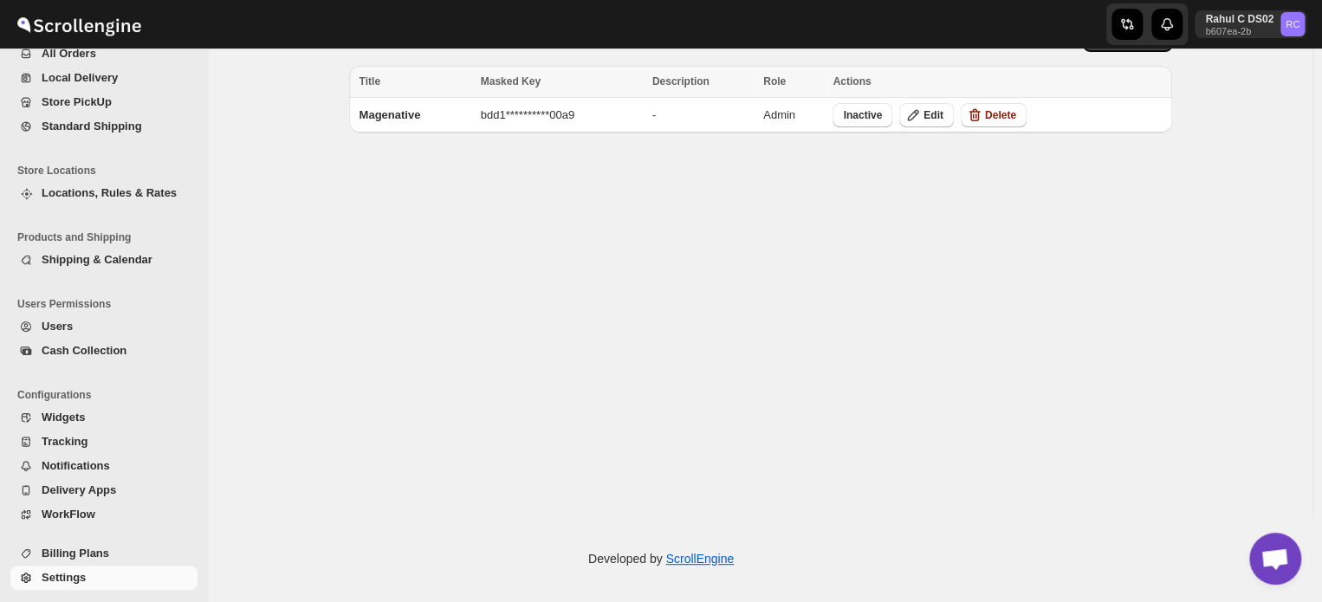
scroll to position [0, 0]
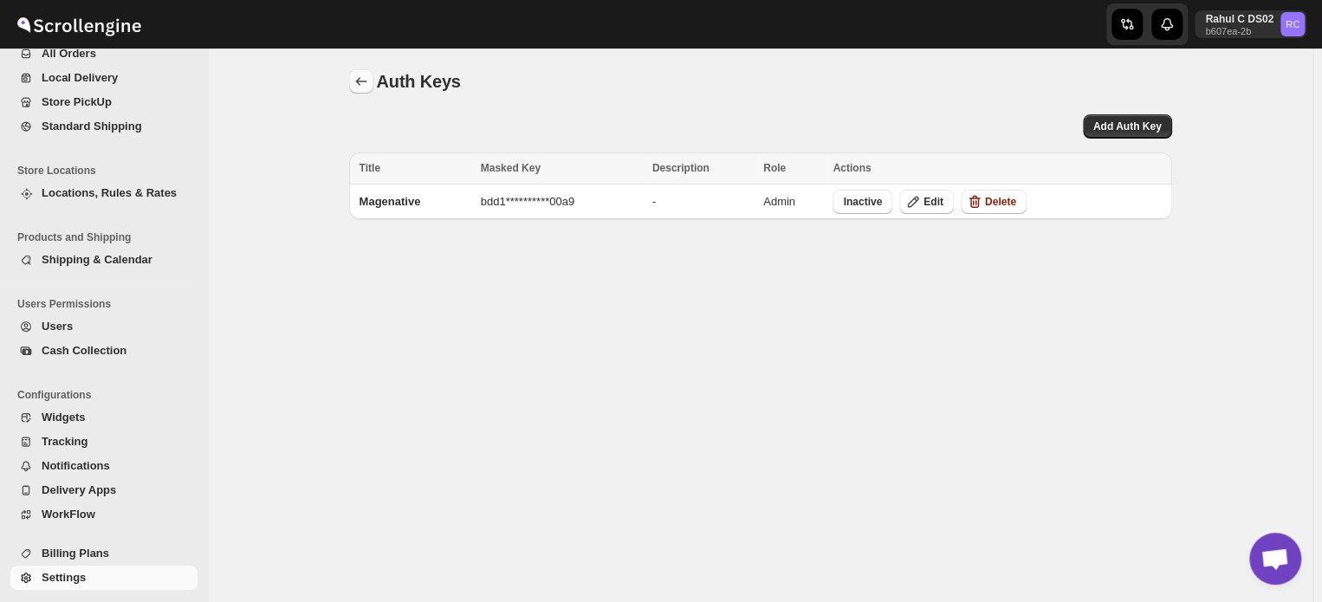
click at [360, 81] on icon "back" at bounding box center [361, 81] width 17 height 17
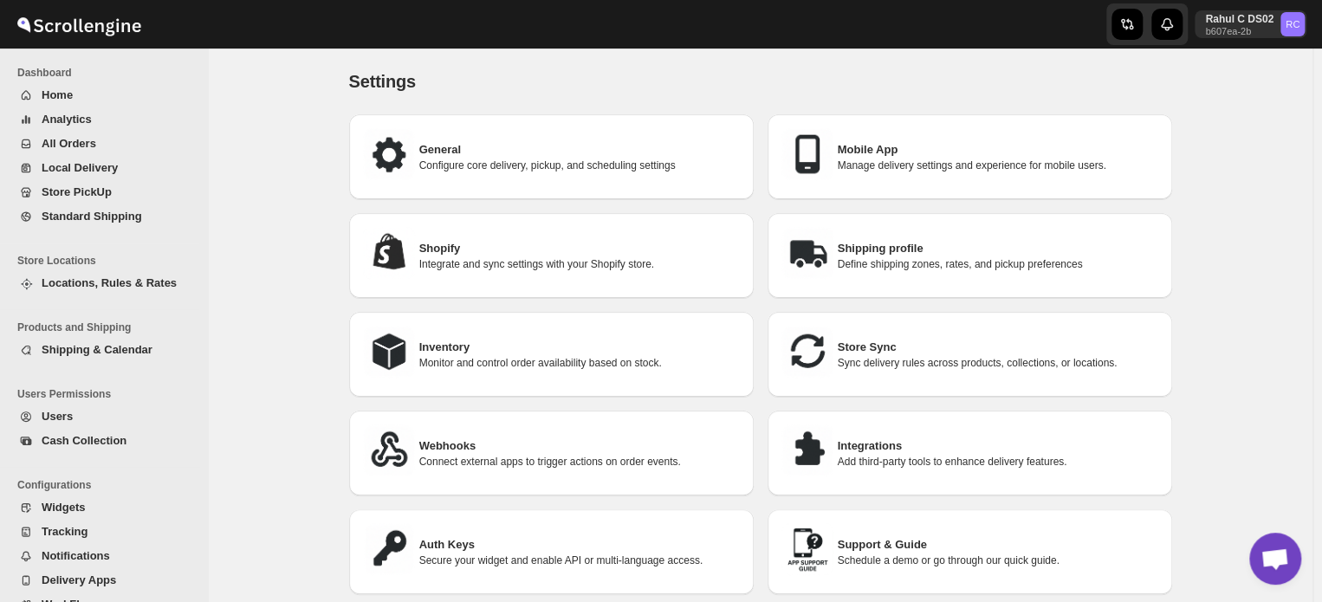
click at [859, 160] on p "Manage delivery settings and experience for mobile users." at bounding box center [998, 166] width 321 height 14
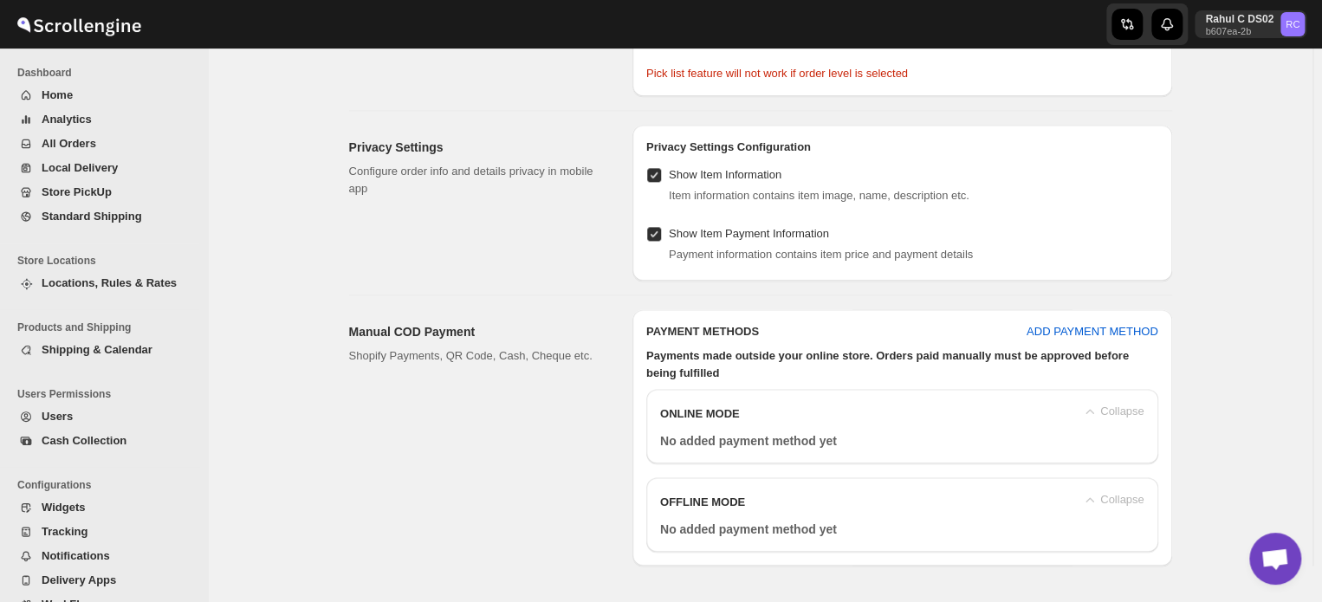
scroll to position [1082, 0]
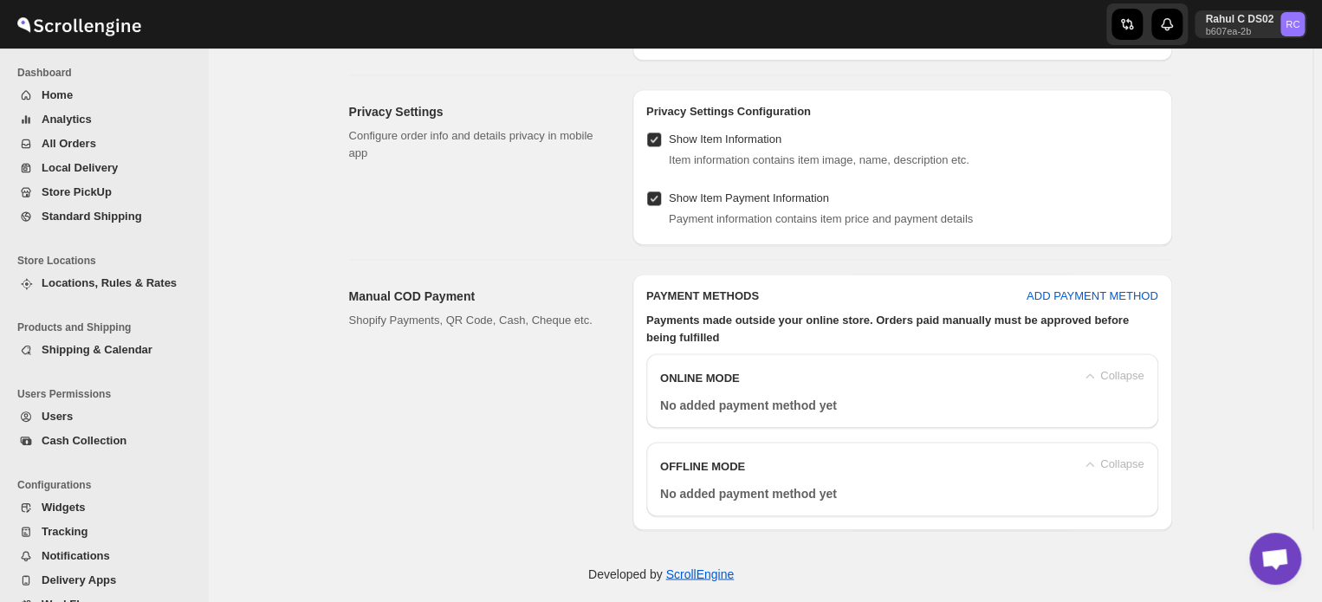
click at [75, 84] on button "Home" at bounding box center [103, 95] width 187 height 24
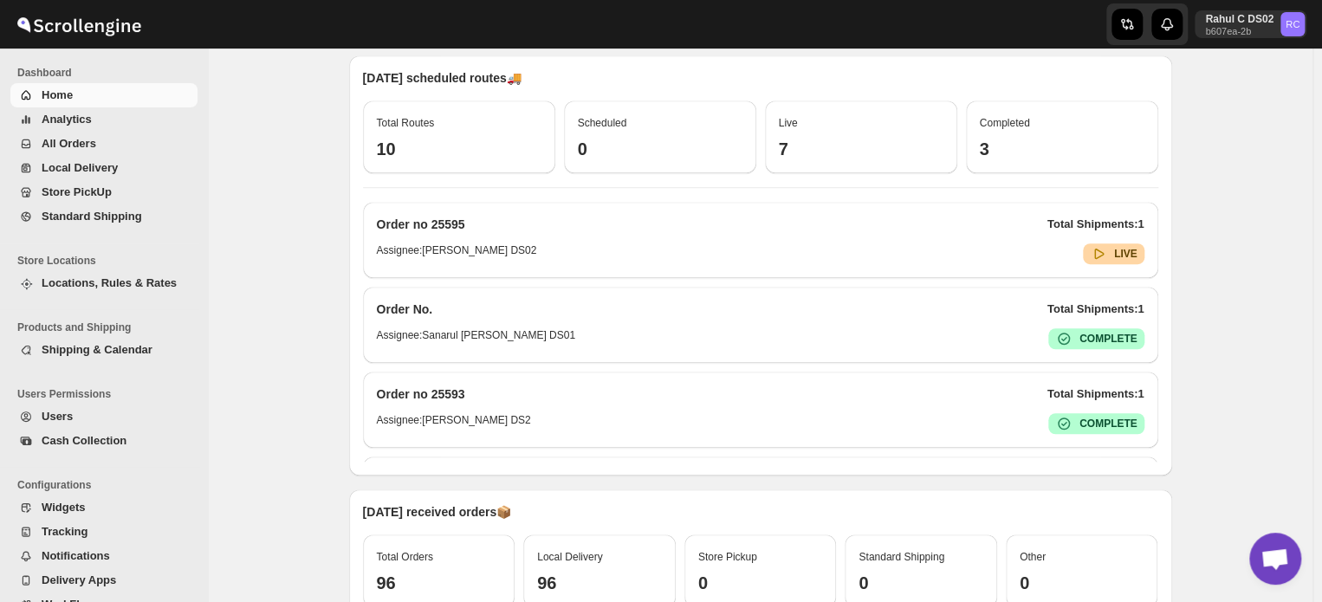
scroll to position [433, 0]
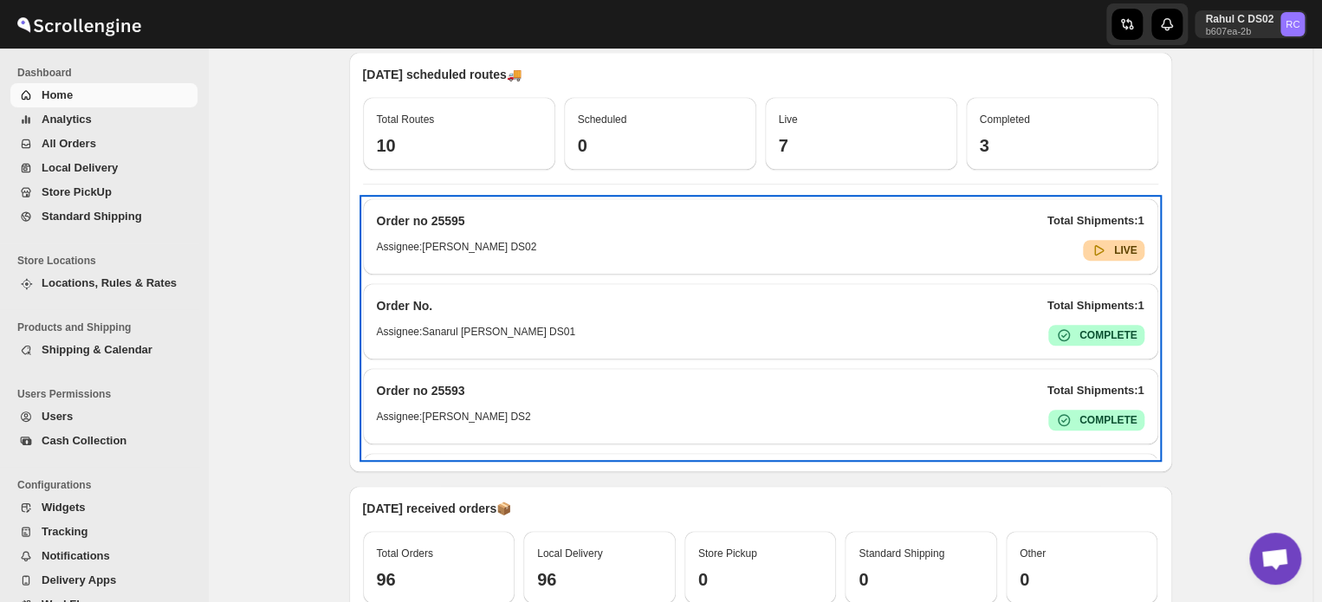
click at [485, 242] on h6 "Assignee: [PERSON_NAME] DS02" at bounding box center [457, 250] width 160 height 21
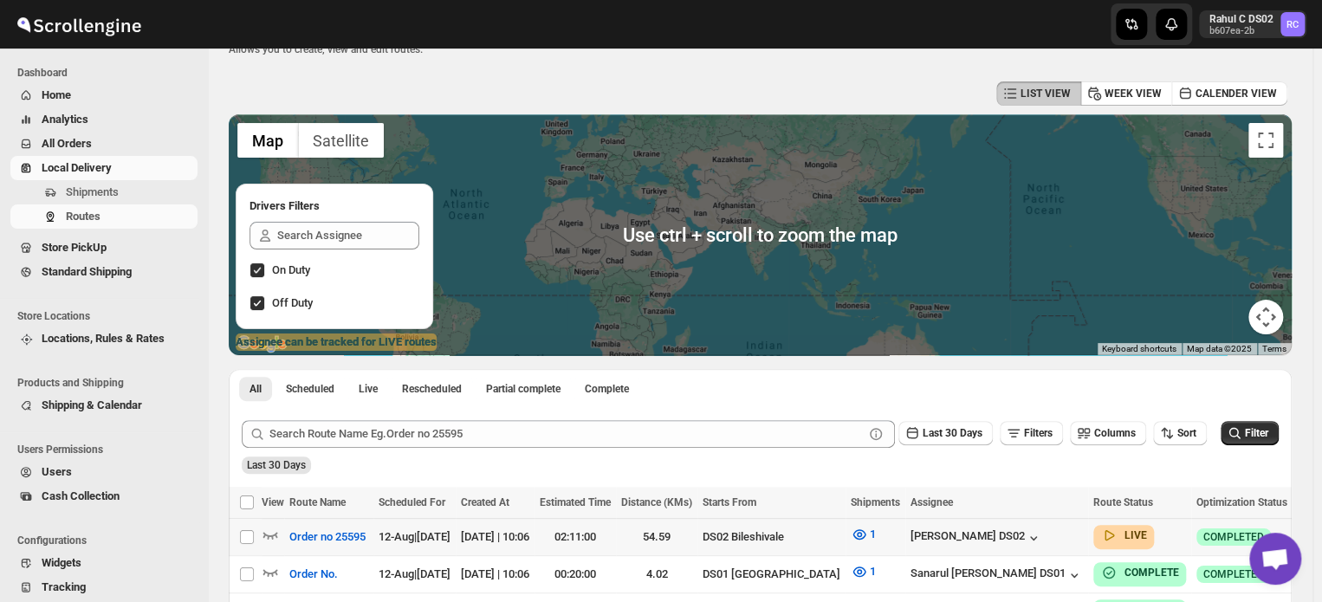
scroll to position [173, 0]
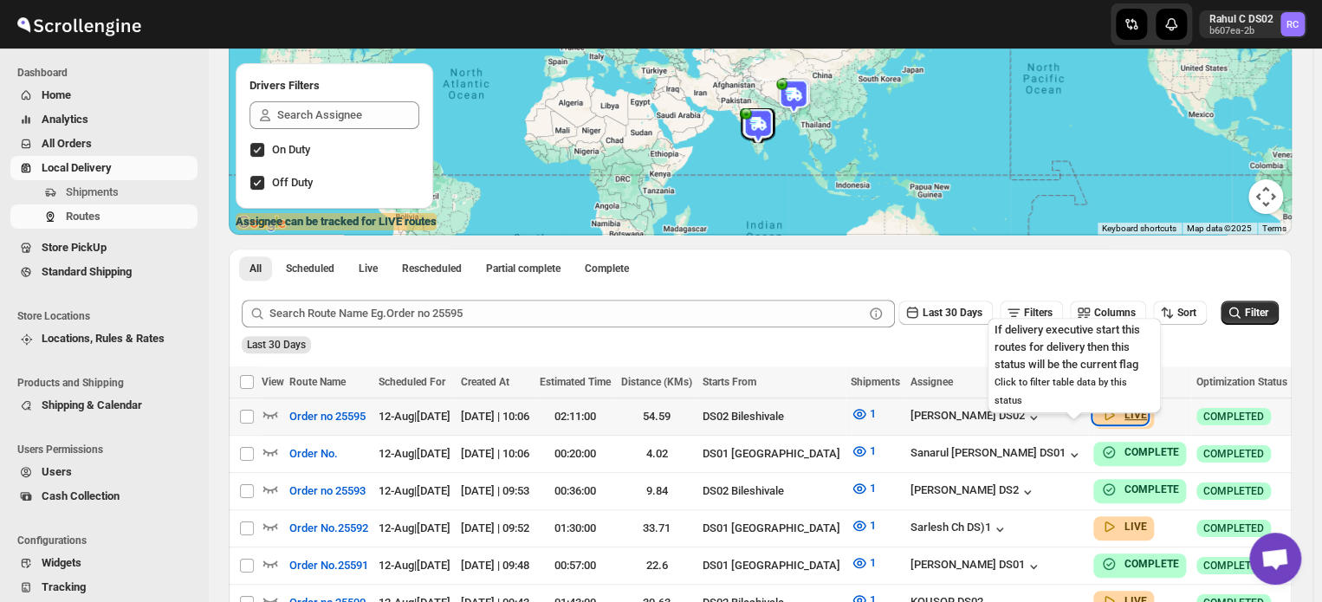
click at [1100, 413] on icon "button" at bounding box center [1108, 414] width 17 height 17
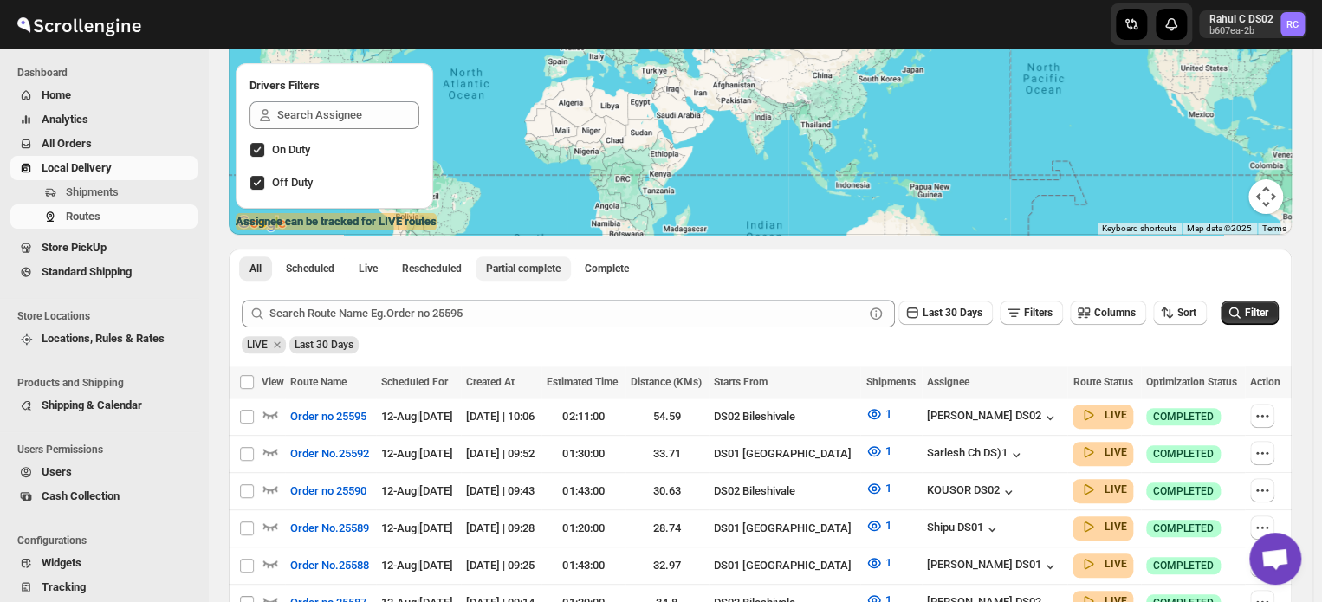
scroll to position [0, 0]
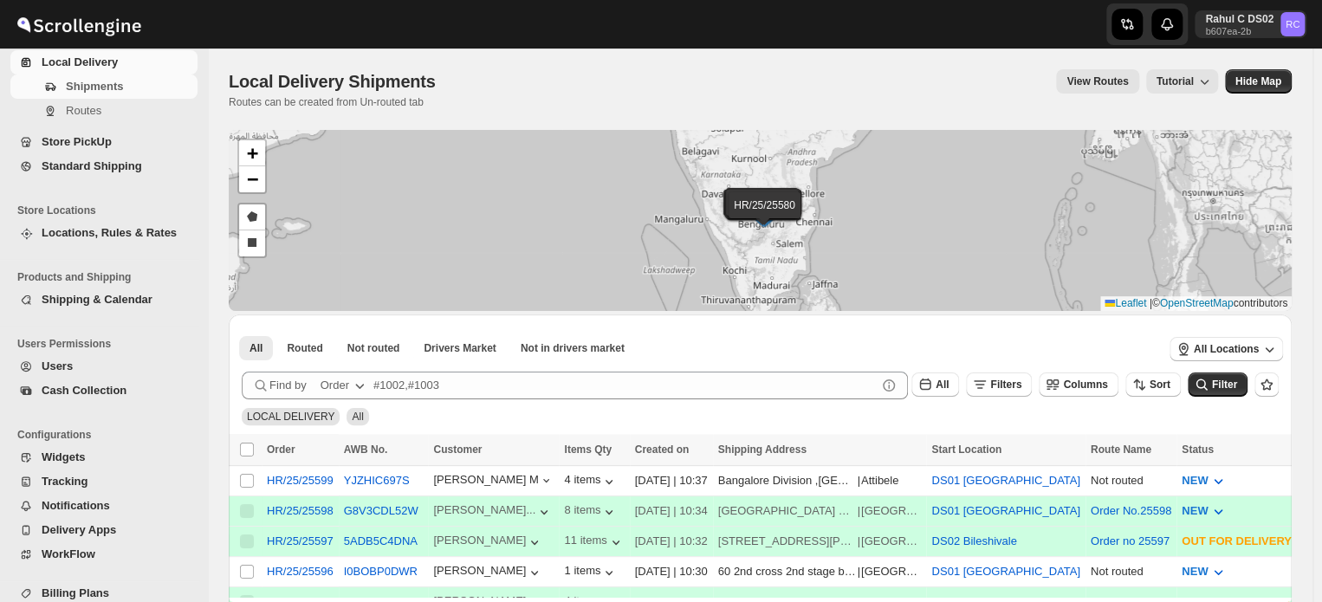
scroll to position [146, 0]
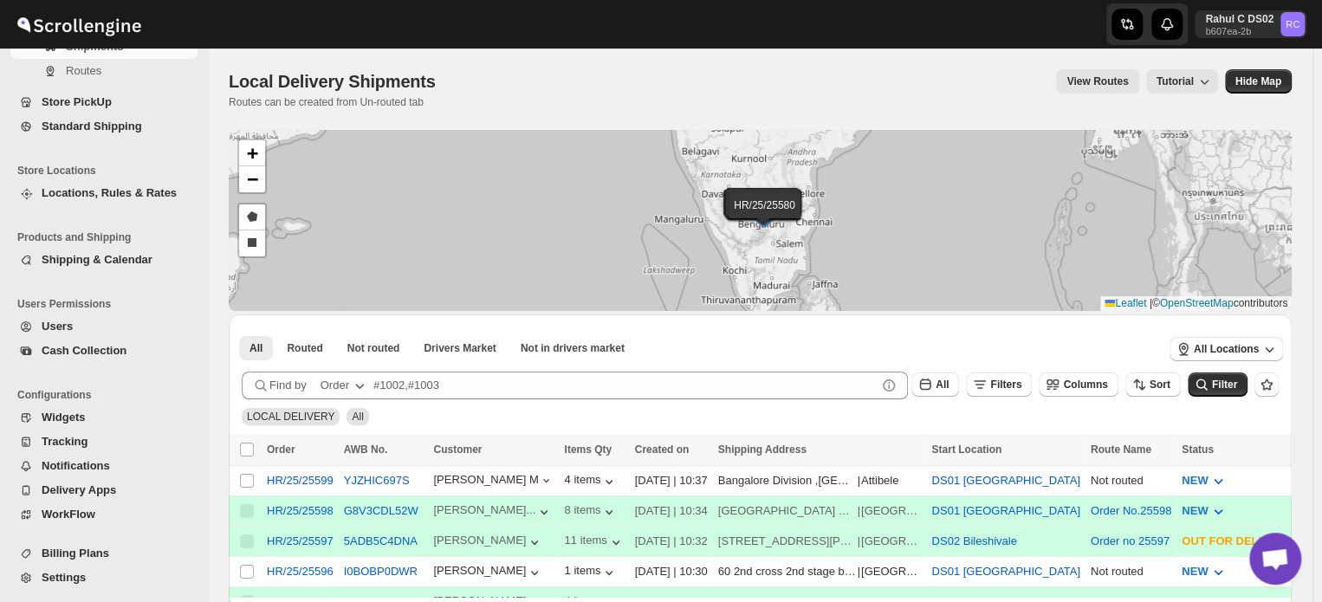
click at [66, 566] on button "Settings" at bounding box center [103, 578] width 187 height 24
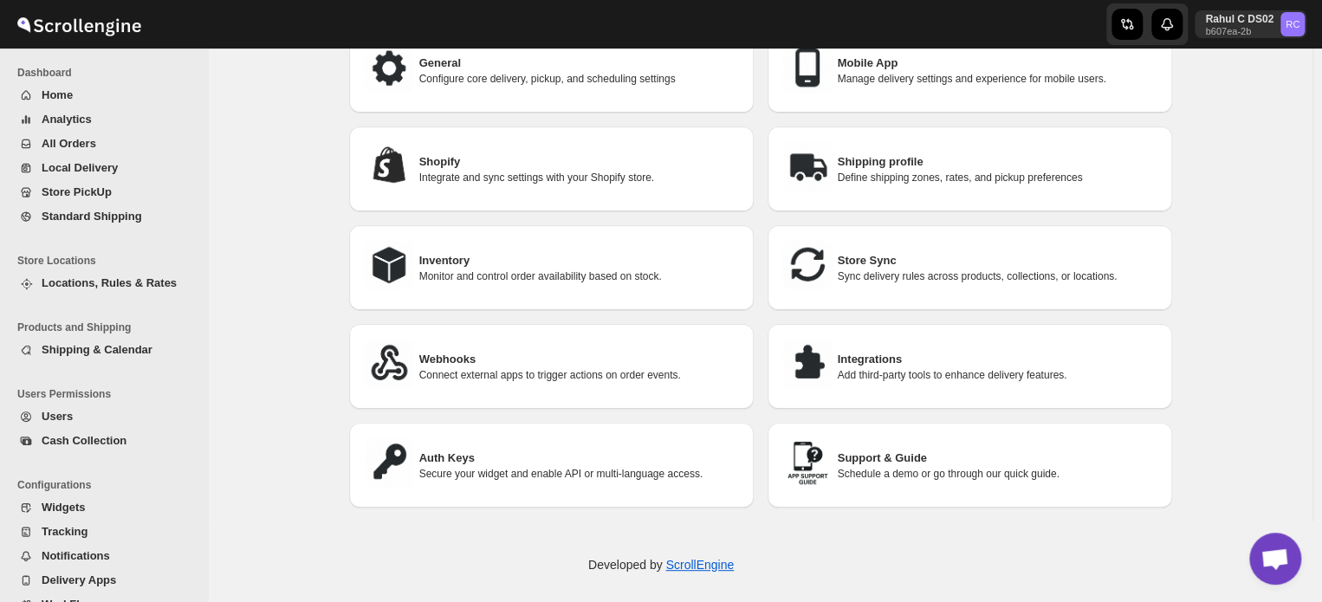
click at [490, 457] on h3 "Auth Keys" at bounding box center [579, 458] width 321 height 17
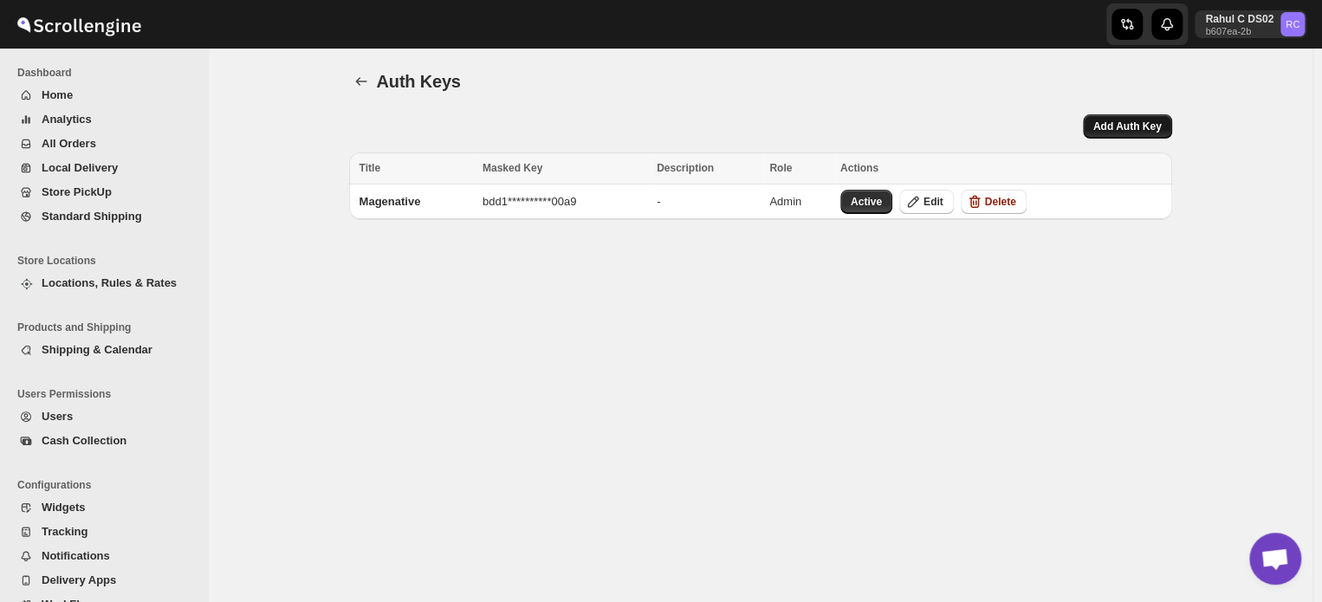
click at [1129, 133] on span "Add Auth Key" at bounding box center [1127, 127] width 68 height 14
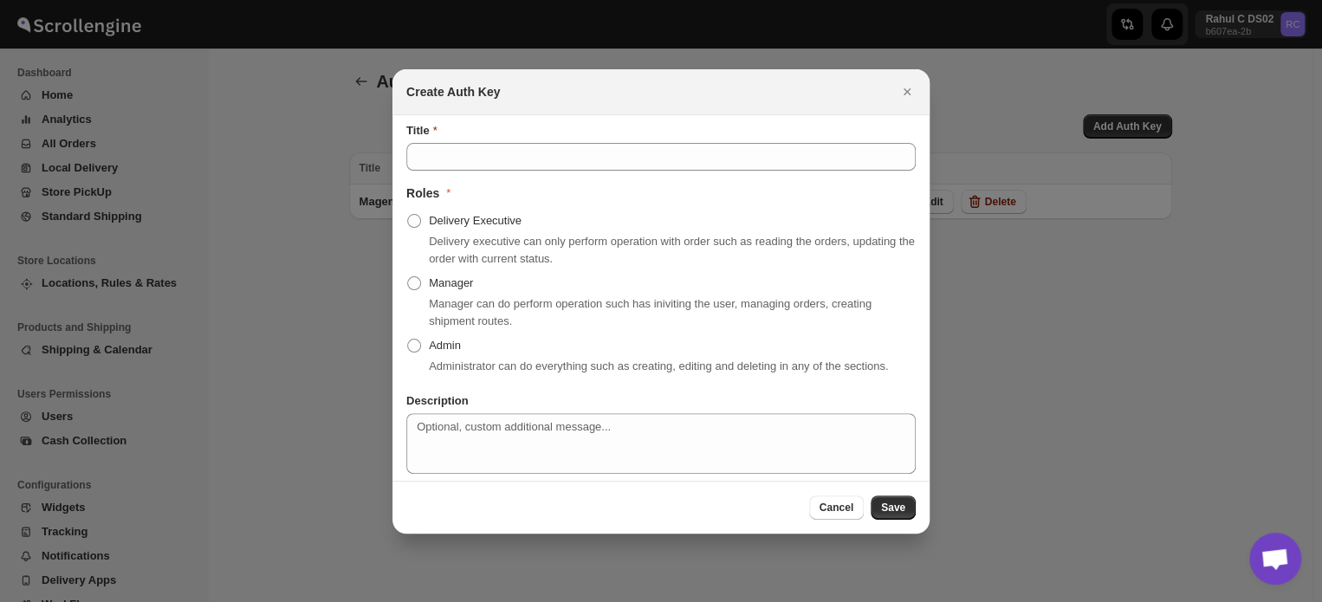
click at [521, 141] on div "Title" at bounding box center [660, 146] width 509 height 49
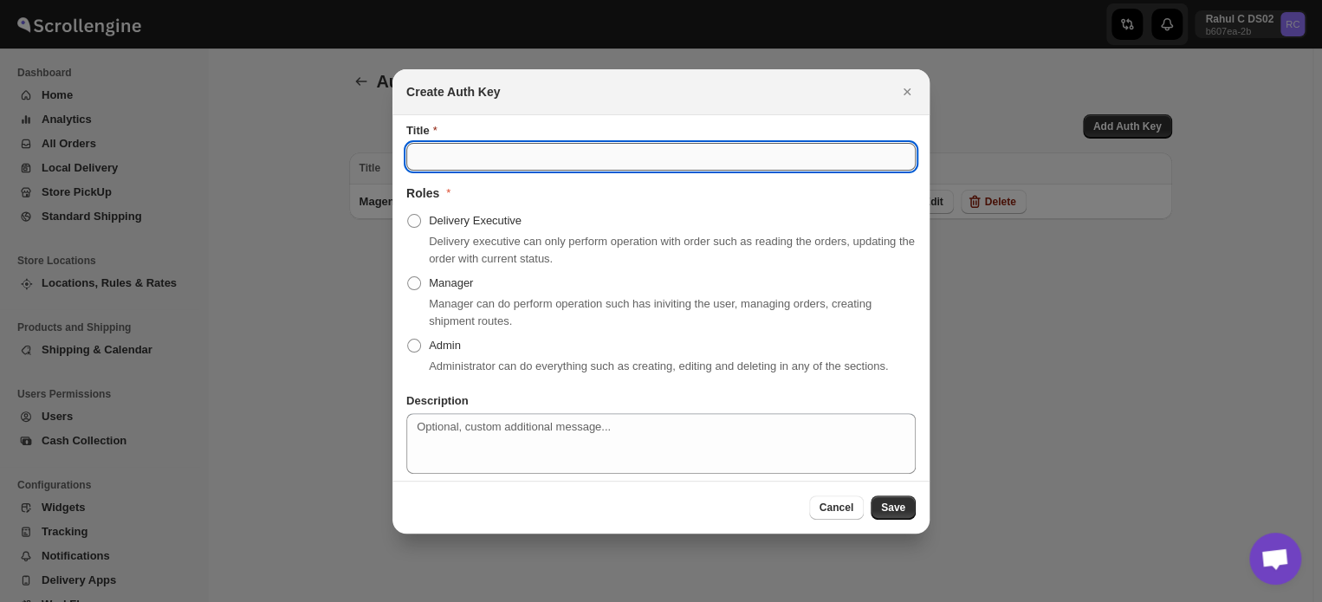
click at [530, 159] on input "Title" at bounding box center [660, 157] width 509 height 28
click at [457, 346] on span "Admin" at bounding box center [445, 345] width 32 height 13
click at [408, 340] on input "Admin" at bounding box center [407, 339] width 1 height 1
radio input "true"
click at [551, 153] on input "Title" at bounding box center [660, 157] width 509 height 28
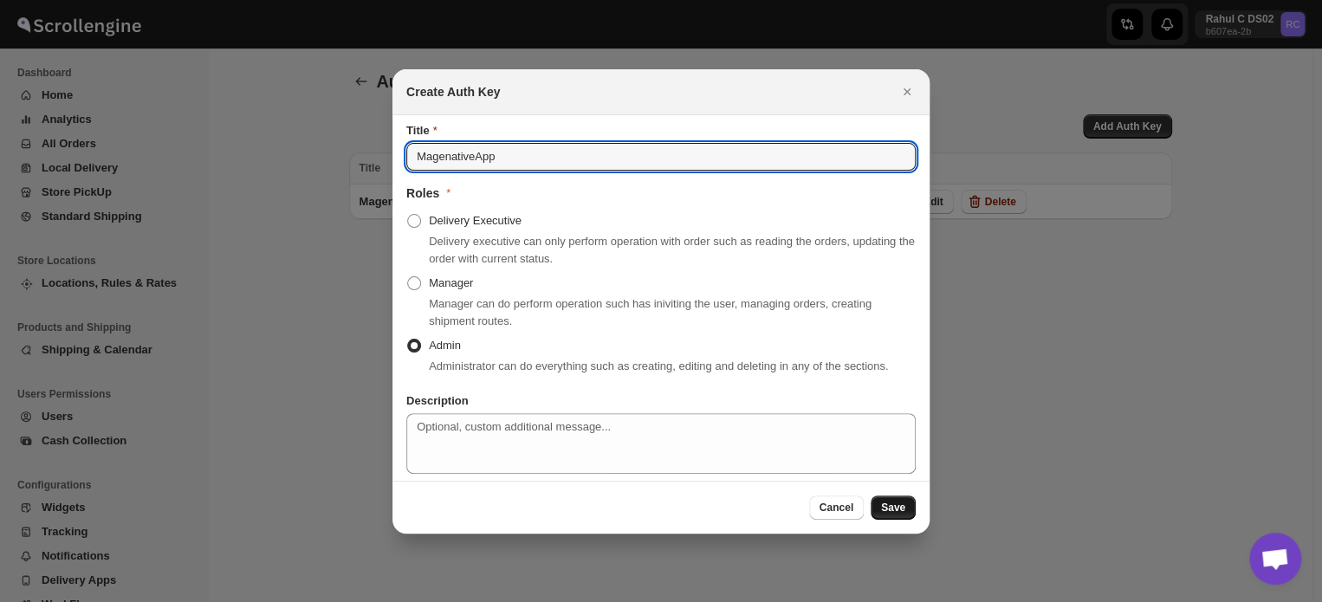
type input "MagenativeApp"
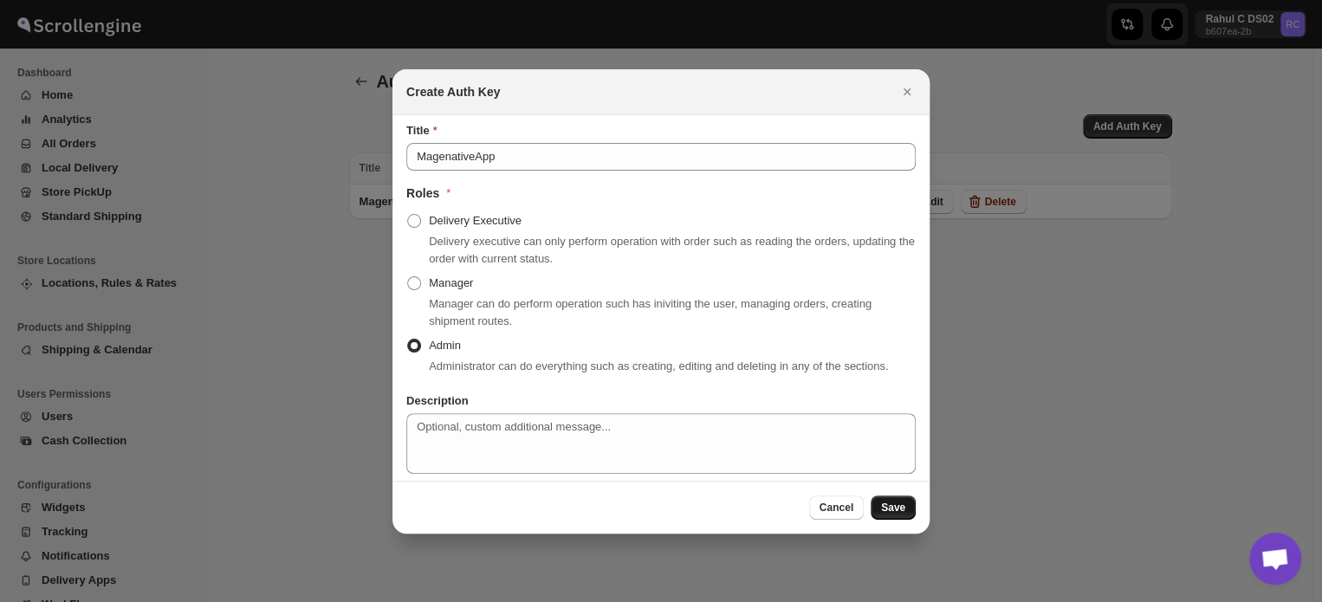
click at [897, 498] on button "Save" at bounding box center [893, 508] width 45 height 24
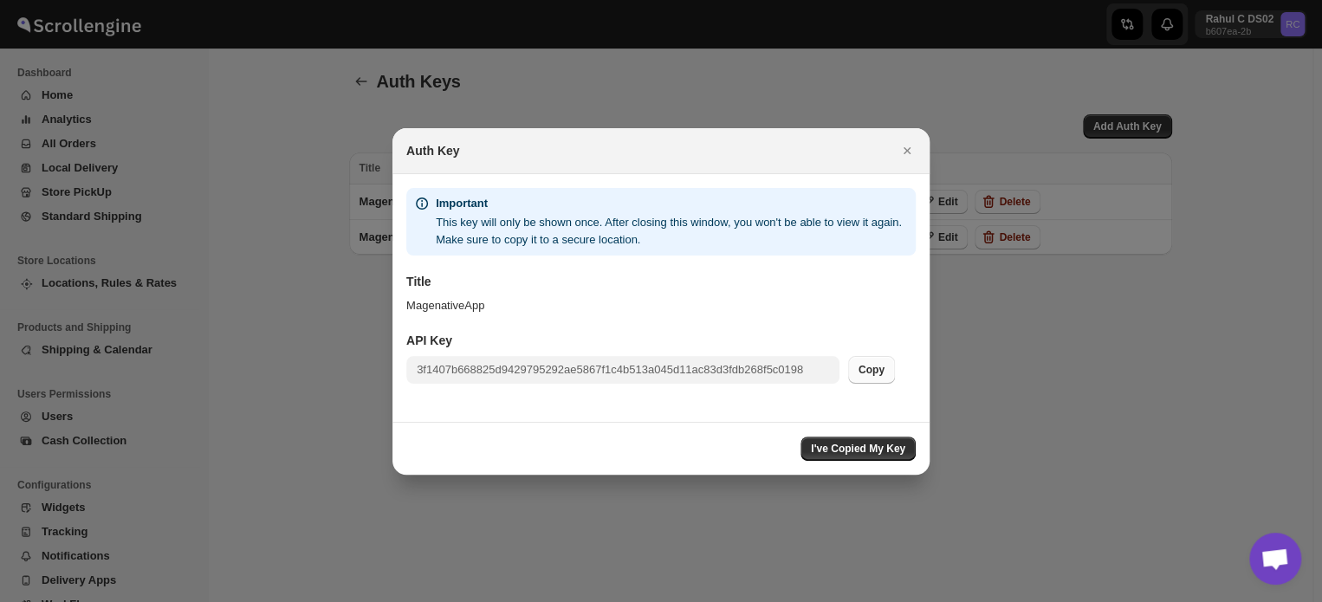
click at [879, 372] on span "Copy" at bounding box center [872, 370] width 26 height 14
click at [853, 443] on span "I've Copied My Key" at bounding box center [858, 449] width 94 height 14
